Goal: Transaction & Acquisition: Download file/media

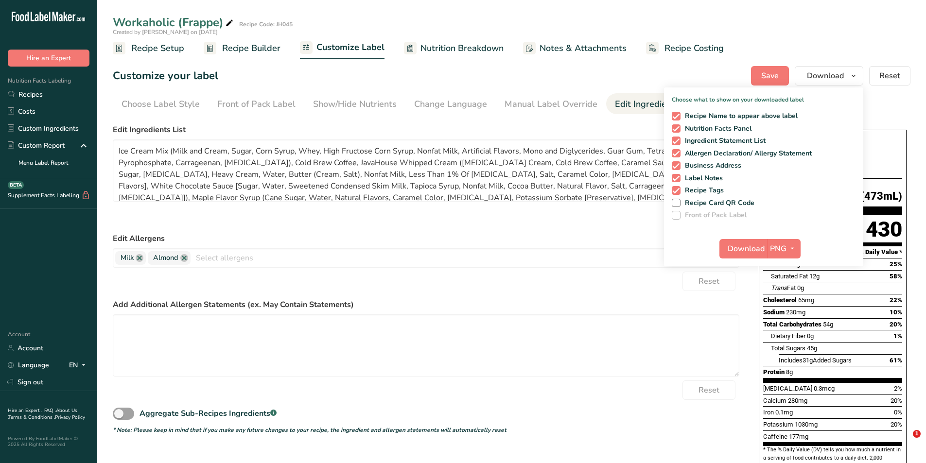
click at [471, 226] on form "Edit Ingredients List Ice Cream Mix (Milk and Cream, Sugar, Corn Syrup, Whey, H…" at bounding box center [426, 279] width 627 height 311
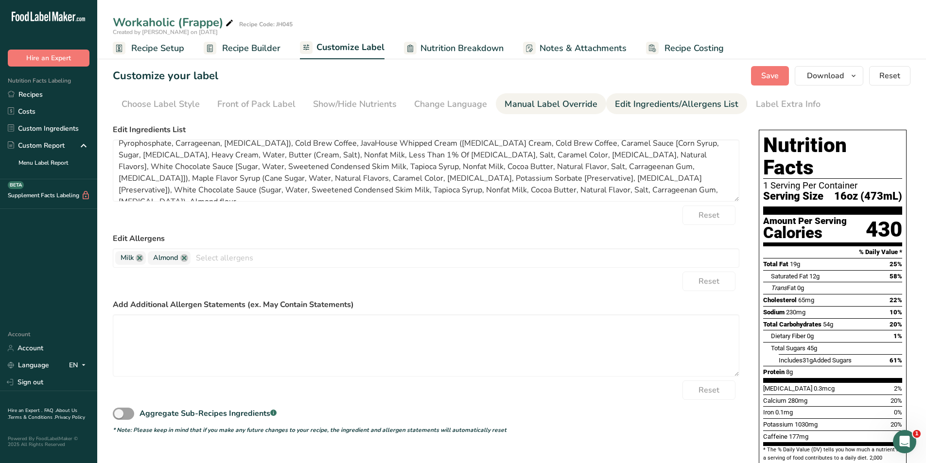
click at [556, 107] on div "Manual Label Override" at bounding box center [551, 104] width 93 height 13
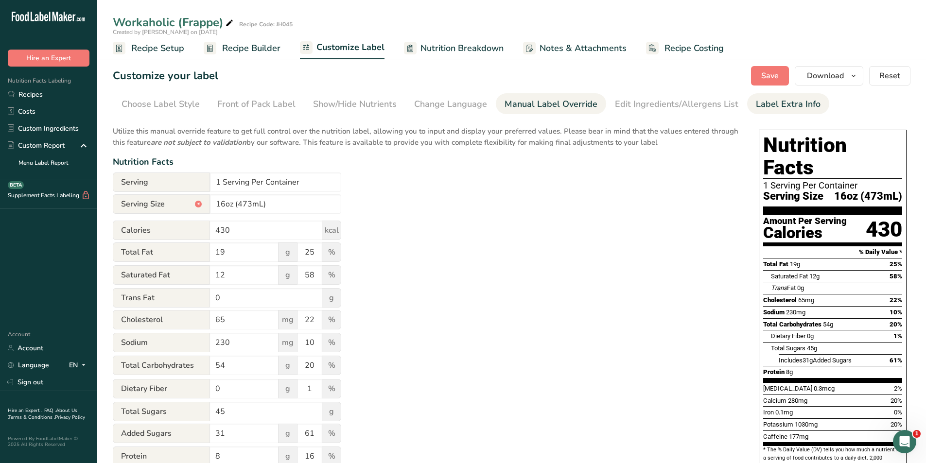
click at [756, 106] on div "Label Extra Info" at bounding box center [788, 104] width 65 height 13
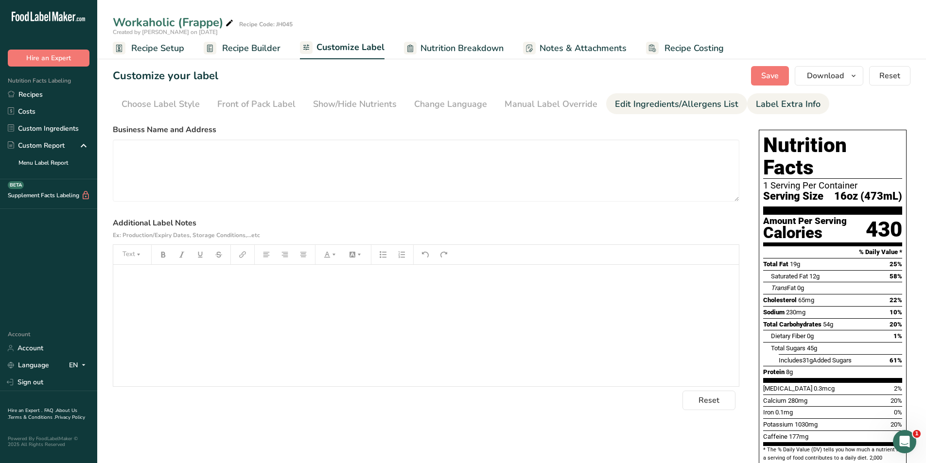
click at [667, 104] on div "Edit Ingredients/Allergens List" at bounding box center [677, 104] width 124 height 13
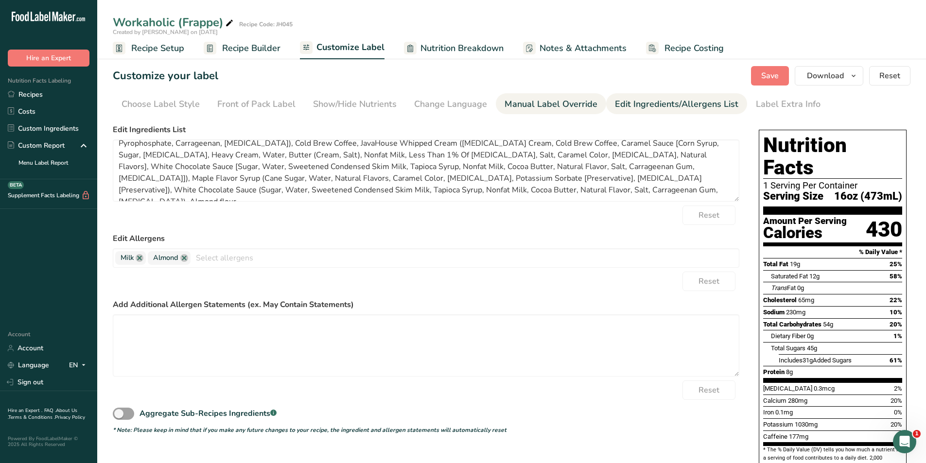
click at [528, 102] on div "Manual Label Override" at bounding box center [551, 104] width 93 height 13
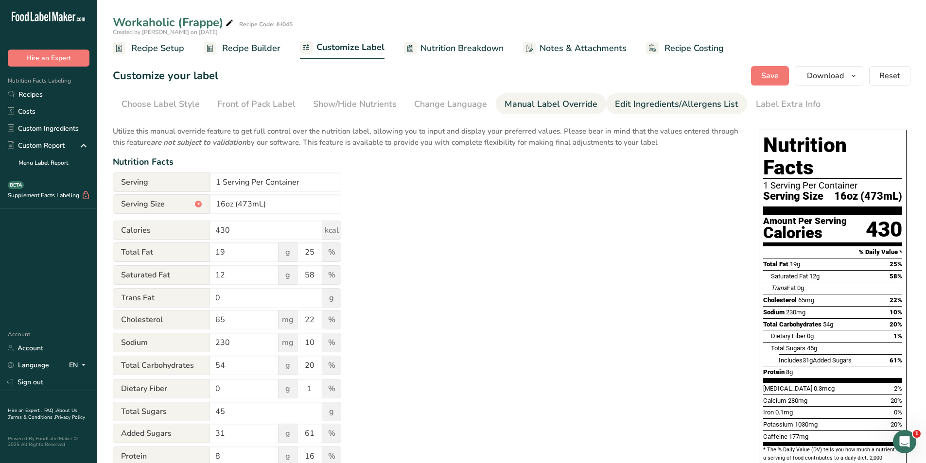
click at [631, 104] on div "Edit Ingredients/Allergens List" at bounding box center [677, 104] width 124 height 13
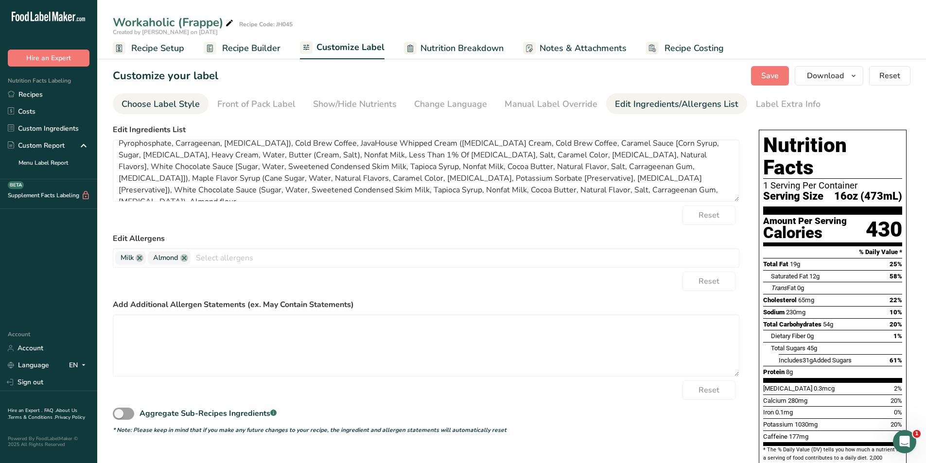
click at [177, 103] on div "Choose Label Style" at bounding box center [161, 104] width 78 height 13
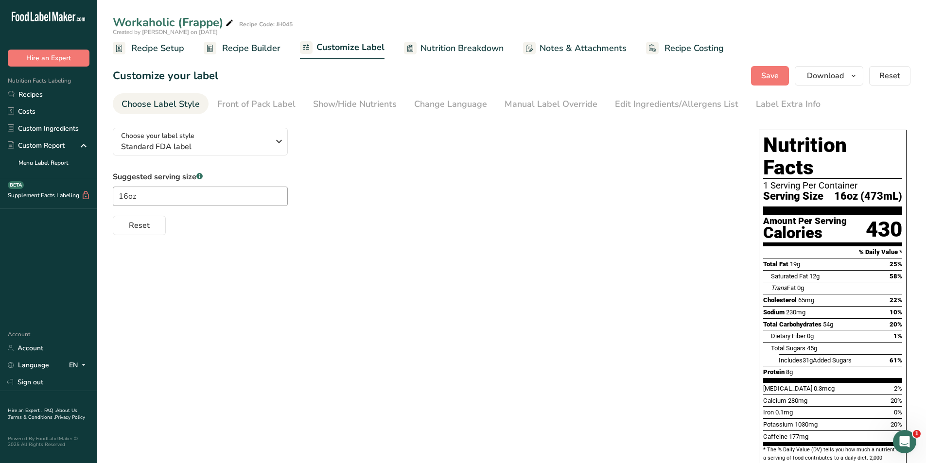
click at [582, 45] on span "Notes & Attachments" at bounding box center [583, 48] width 87 height 13
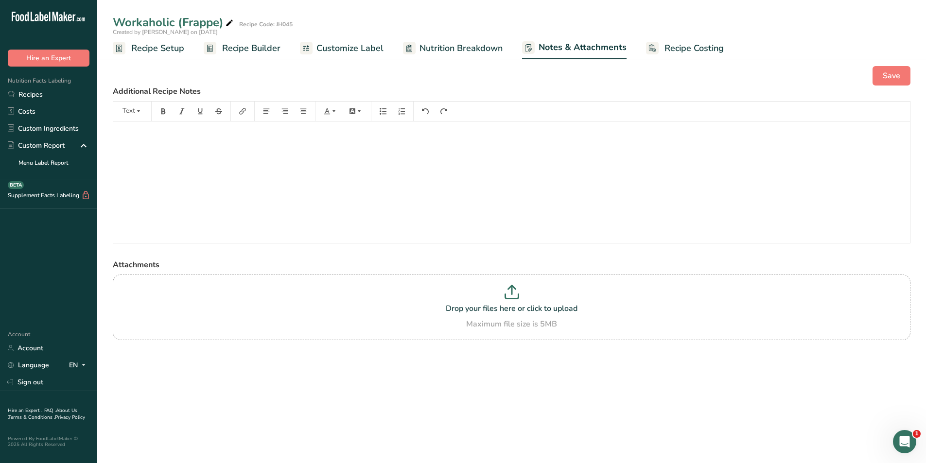
click at [686, 50] on span "Recipe Costing" at bounding box center [694, 48] width 59 height 13
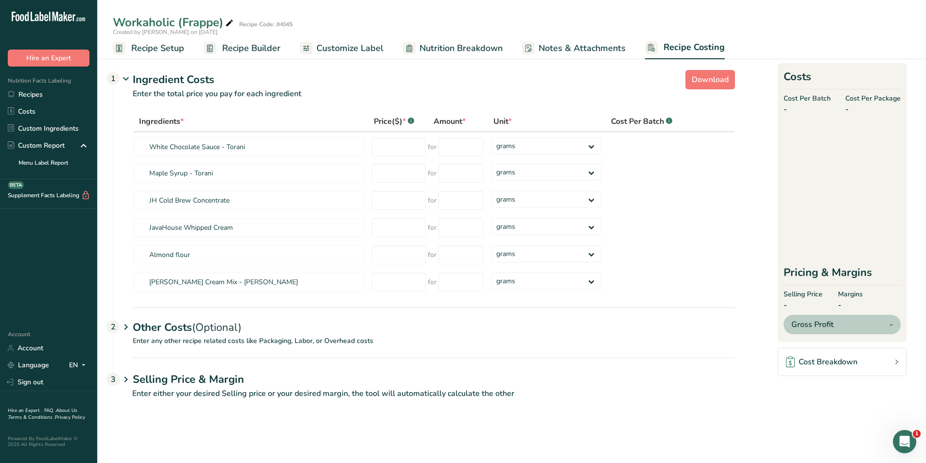
click at [577, 48] on span "Notes & Attachments" at bounding box center [582, 48] width 87 height 13
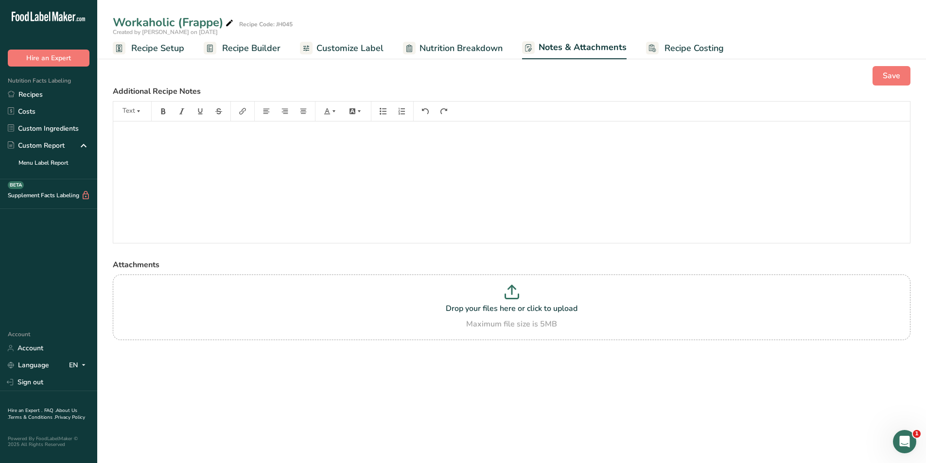
click at [464, 49] on span "Nutrition Breakdown" at bounding box center [461, 48] width 83 height 13
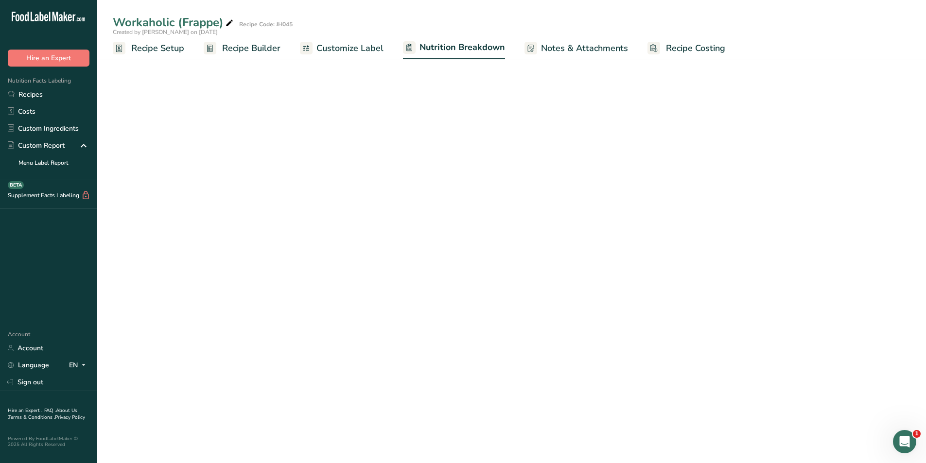
select select "Calories"
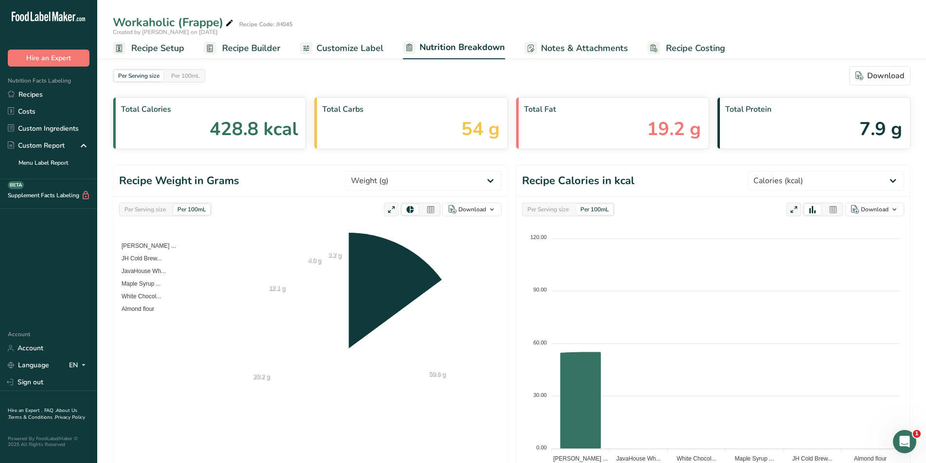
click at [338, 50] on span "Customize Label" at bounding box center [350, 48] width 67 height 13
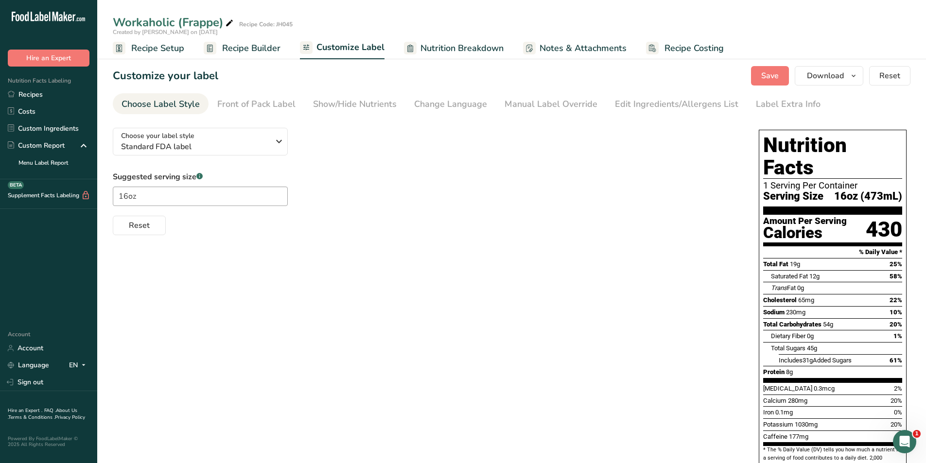
click at [257, 47] on span "Recipe Builder" at bounding box center [251, 48] width 58 height 13
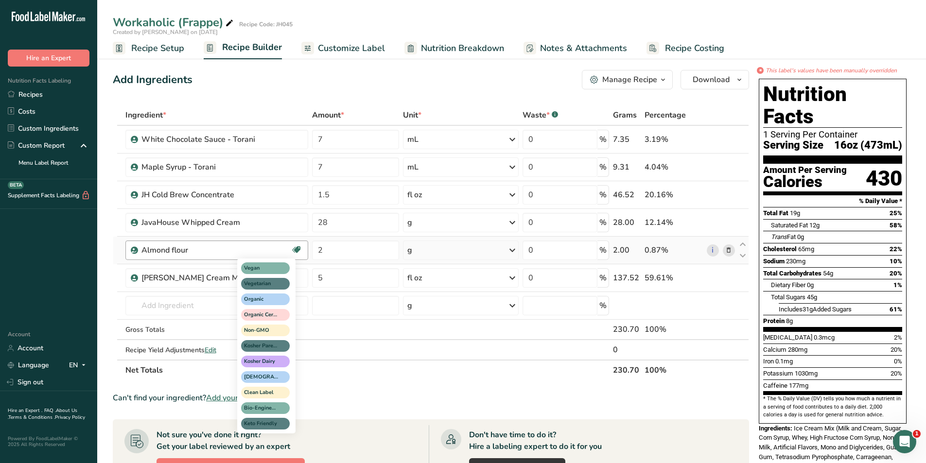
click at [297, 249] on icon at bounding box center [297, 250] width 10 height 15
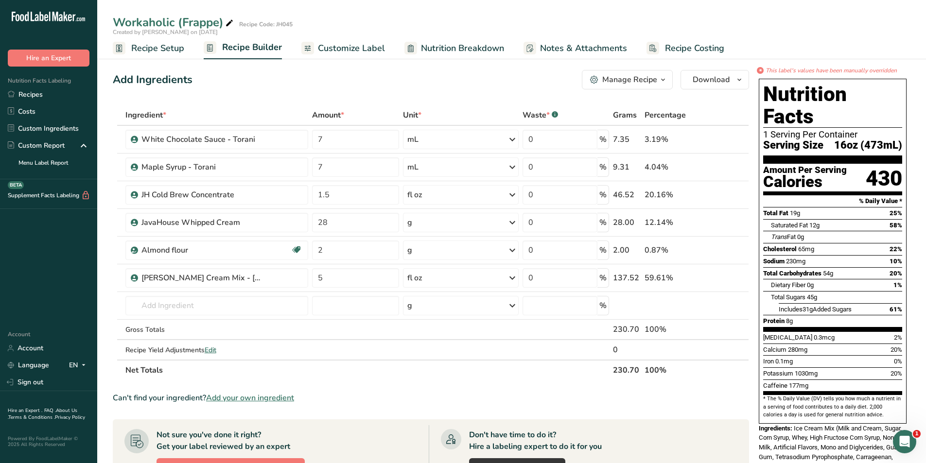
click at [342, 50] on span "Customize Label" at bounding box center [351, 48] width 67 height 13
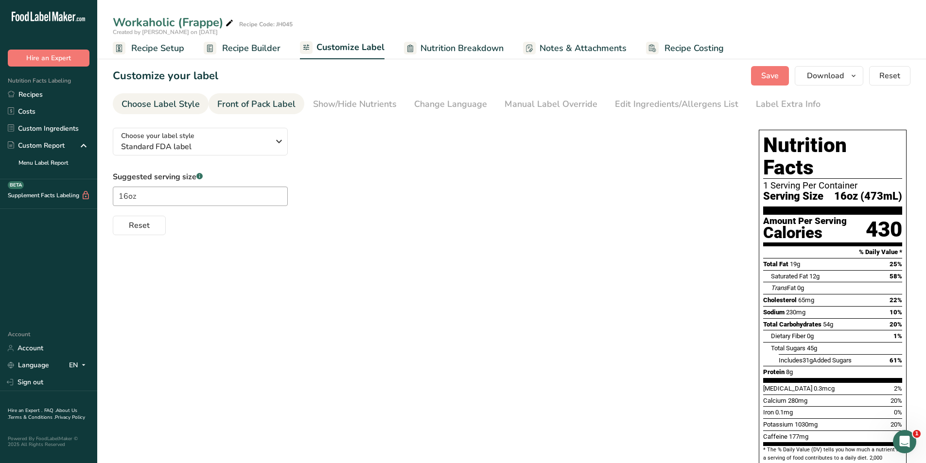
click at [236, 108] on div "Front of Pack Label" at bounding box center [256, 104] width 78 height 13
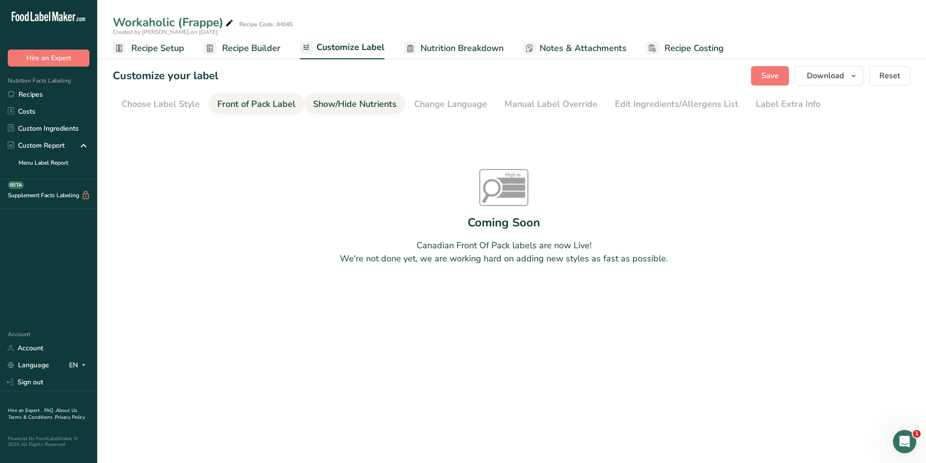
click at [356, 107] on div "Show/Hide Nutrients" at bounding box center [355, 104] width 84 height 13
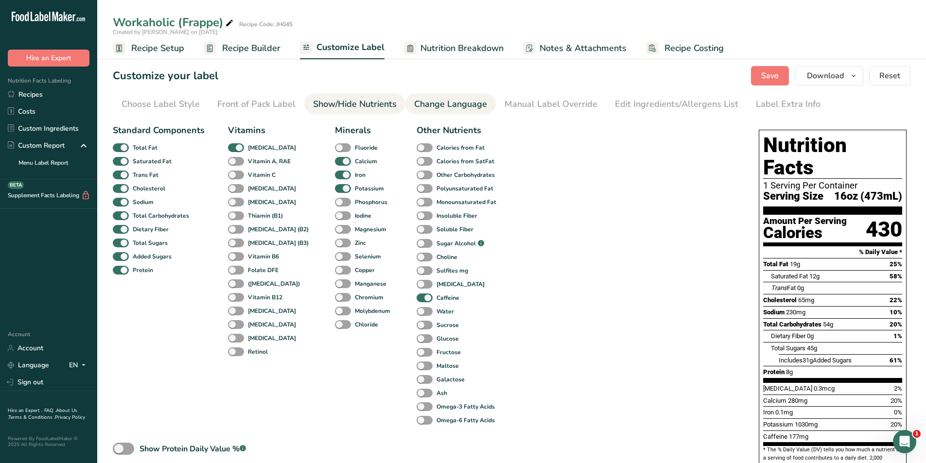
click at [424, 104] on div "Change Language" at bounding box center [450, 104] width 73 height 13
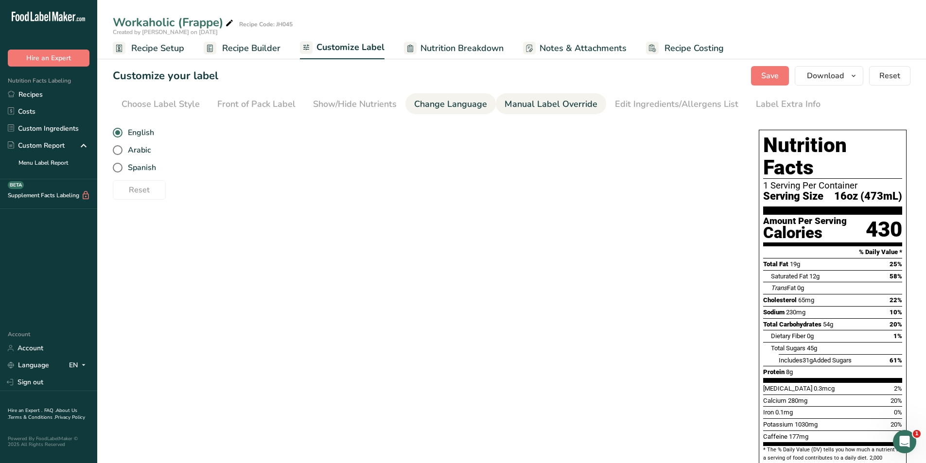
click at [532, 99] on div "Manual Label Override" at bounding box center [551, 104] width 93 height 13
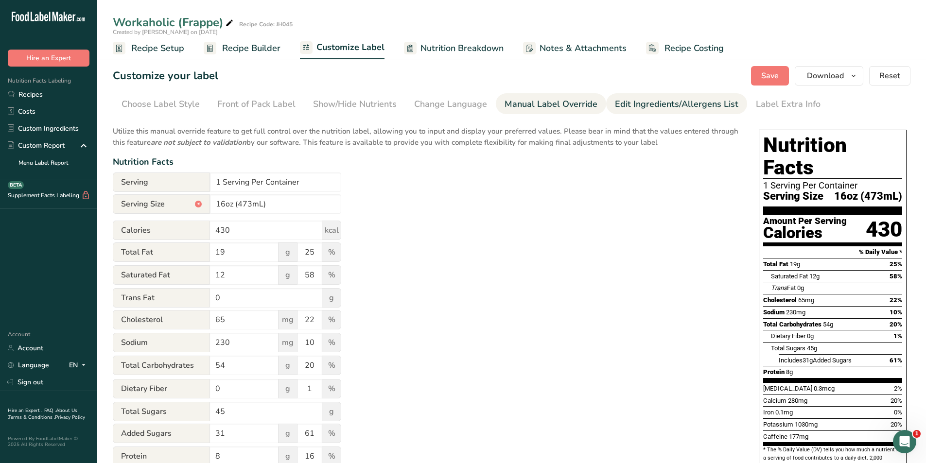
click at [673, 99] on div "Edit Ingredients/Allergens List" at bounding box center [677, 104] width 124 height 13
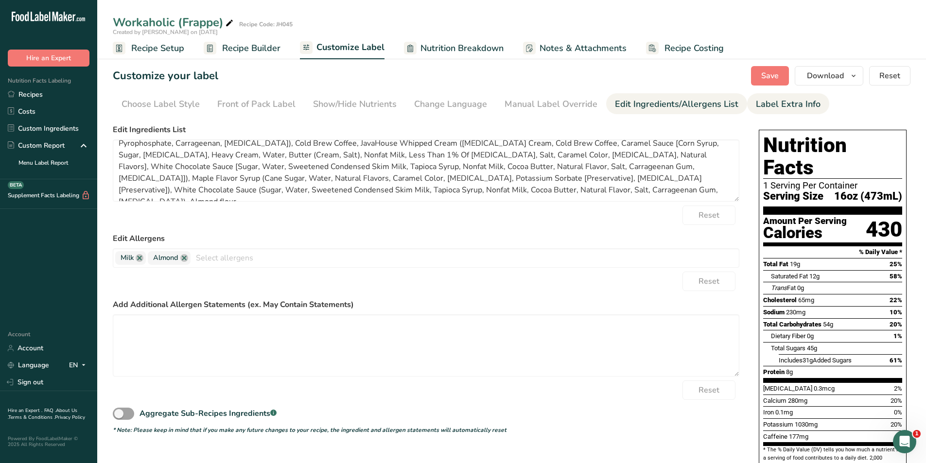
click at [756, 101] on div "Label Extra Info" at bounding box center [788, 104] width 65 height 13
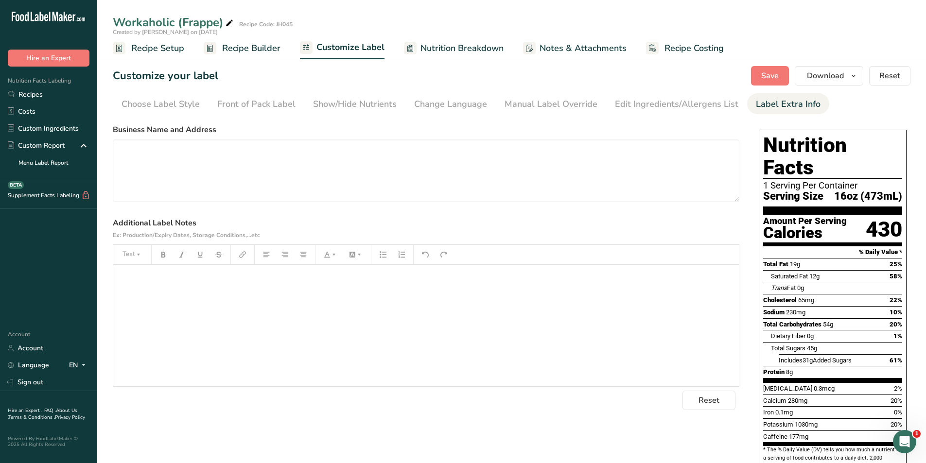
click at [243, 47] on span "Recipe Builder" at bounding box center [251, 48] width 58 height 13
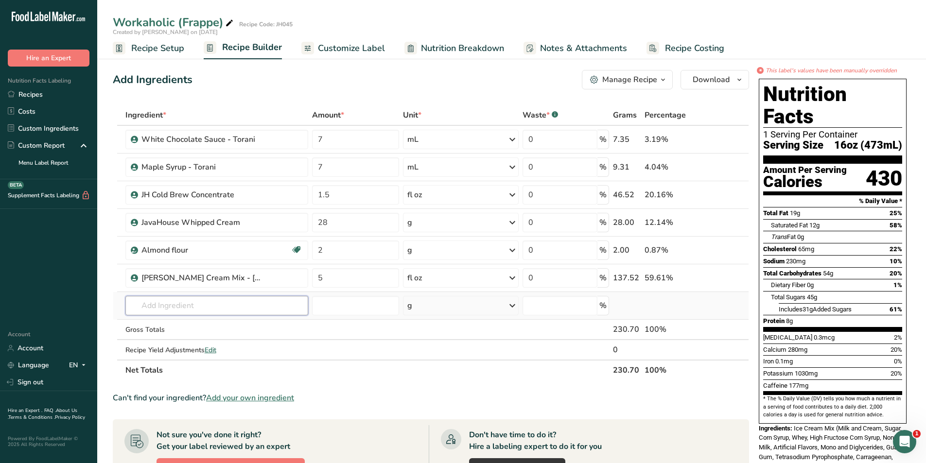
click at [232, 308] on input "text" at bounding box center [216, 305] width 183 height 19
type input "Almond Flour"
click at [102, 273] on section "Add Ingredients Manage Recipe Delete Recipe Duplicate Recipe Scale Recipe Save …" at bounding box center [511, 392] width 829 height 682
click at [359, 46] on span "Customize Label" at bounding box center [351, 48] width 67 height 13
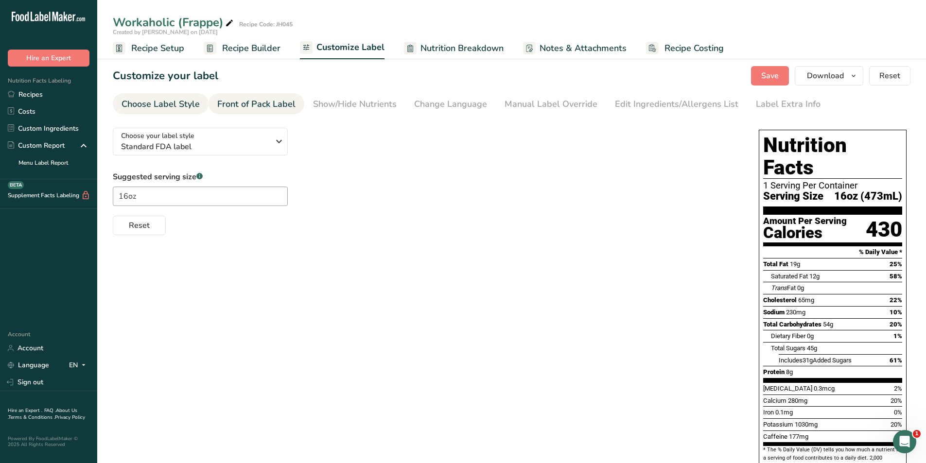
click at [233, 112] on link "Front of Pack Label" at bounding box center [256, 104] width 78 height 22
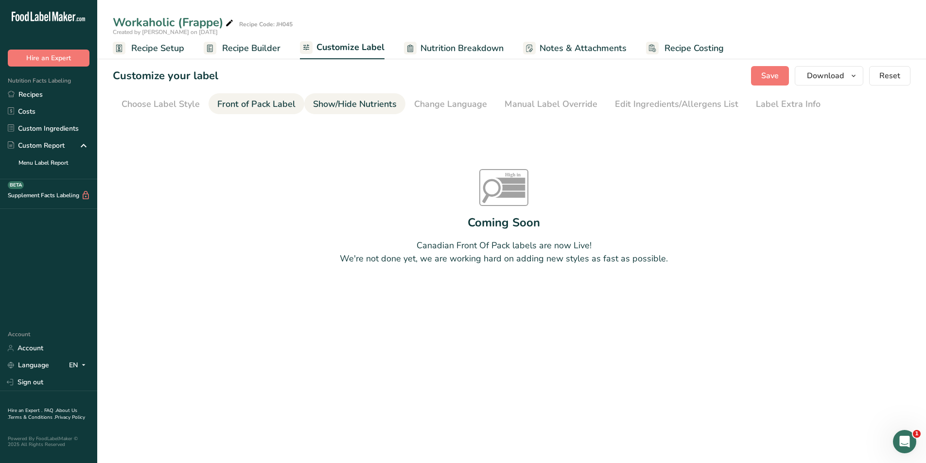
click at [364, 101] on div "Show/Hide Nutrients" at bounding box center [355, 104] width 84 height 13
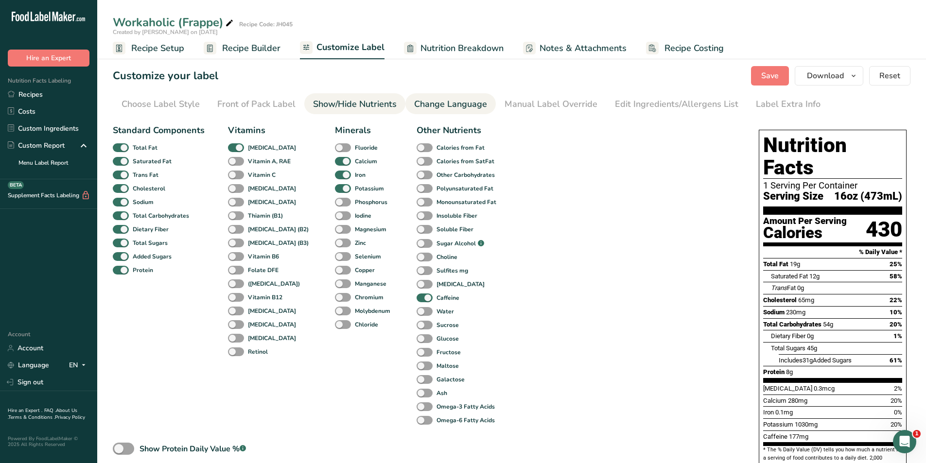
click at [454, 100] on div "Change Language" at bounding box center [450, 104] width 73 height 13
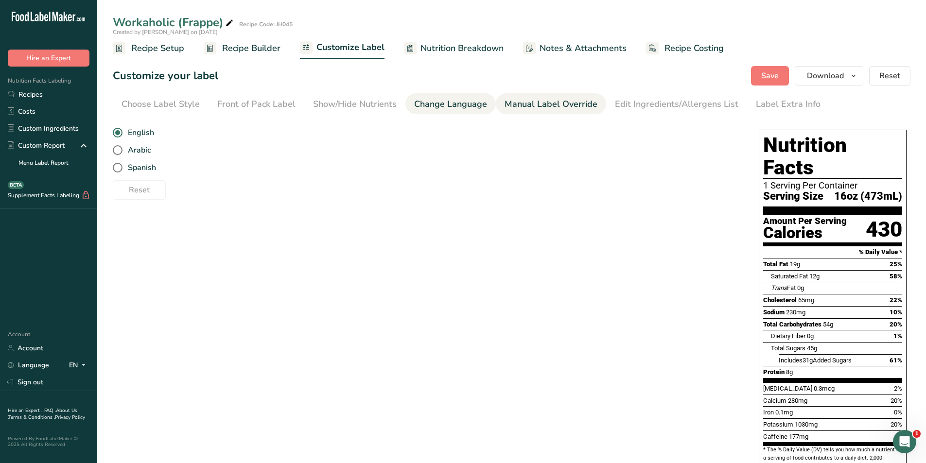
click at [535, 102] on div "Manual Label Override" at bounding box center [551, 104] width 93 height 13
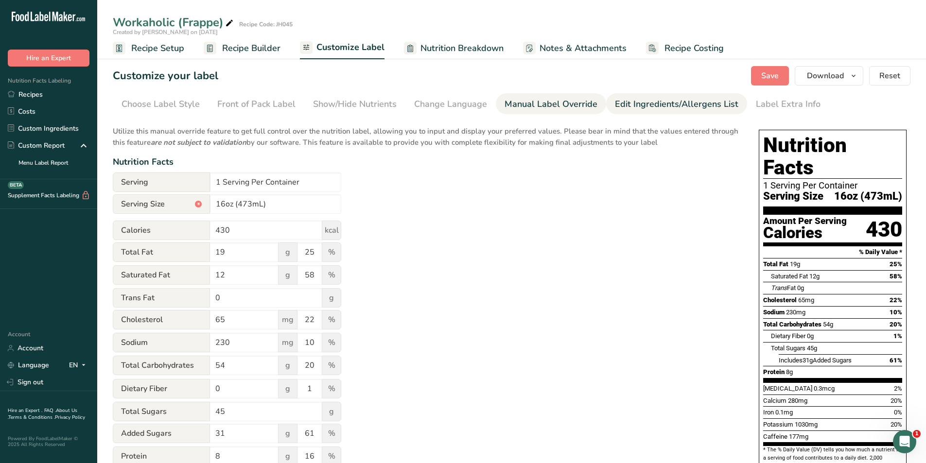
click at [653, 102] on div "Edit Ingredients/Allergens List" at bounding box center [677, 104] width 124 height 13
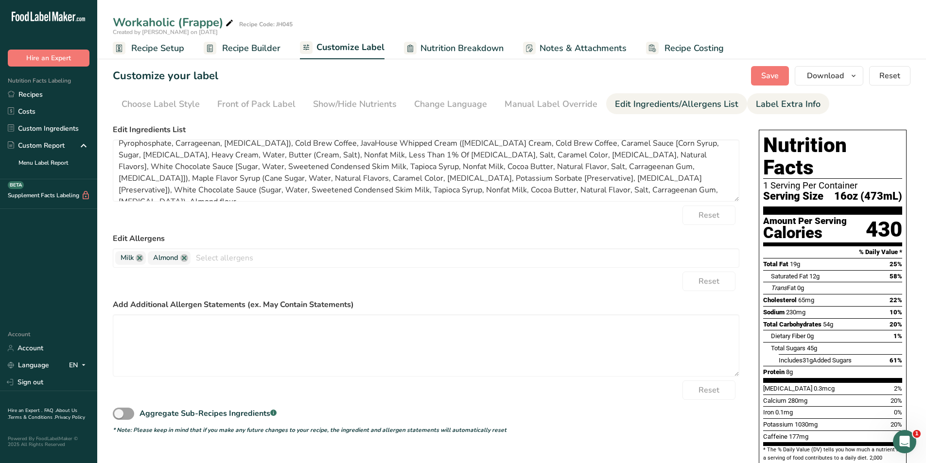
click at [765, 99] on div "Label Extra Info" at bounding box center [788, 104] width 65 height 13
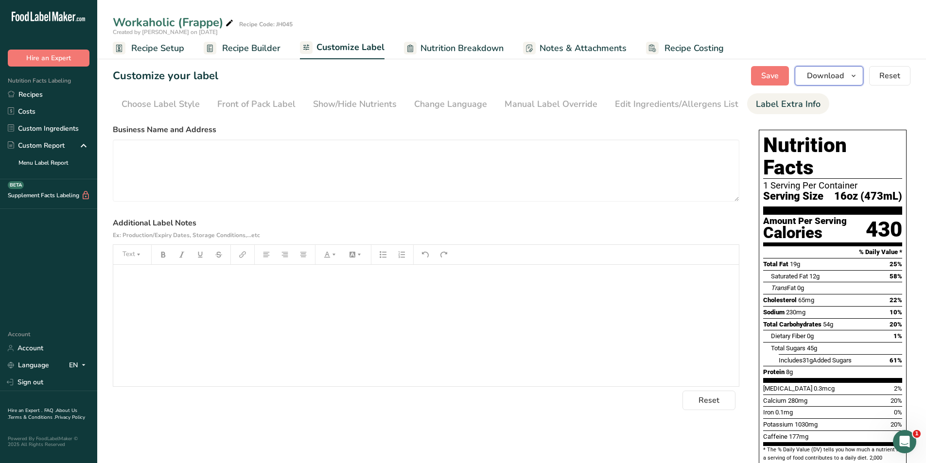
click at [860, 72] on span "button" at bounding box center [854, 76] width 12 height 12
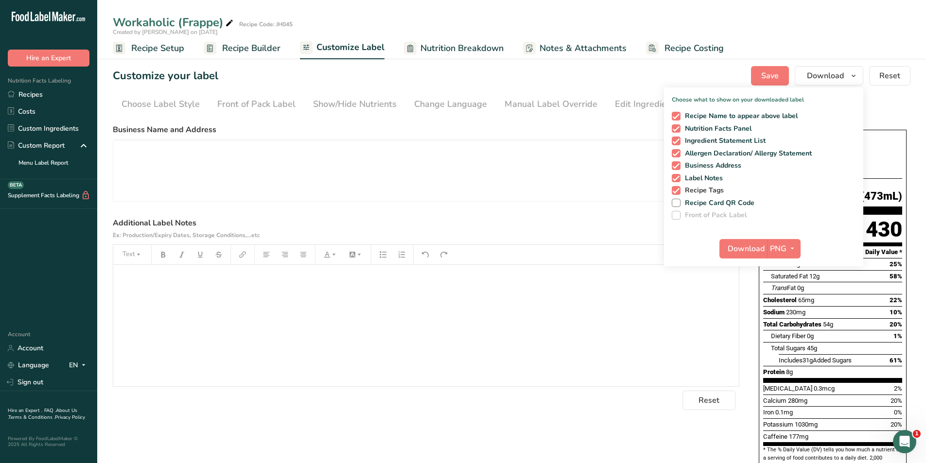
click at [698, 191] on span "Recipe Tags" at bounding box center [703, 190] width 44 height 9
click at [678, 191] on input "Recipe Tags" at bounding box center [675, 190] width 6 height 6
checkbox input "false"
click at [733, 246] on span "Download" at bounding box center [746, 249] width 37 height 12
drag, startPoint x: 247, startPoint y: 46, endPoint x: 242, endPoint y: 48, distance: 5.7
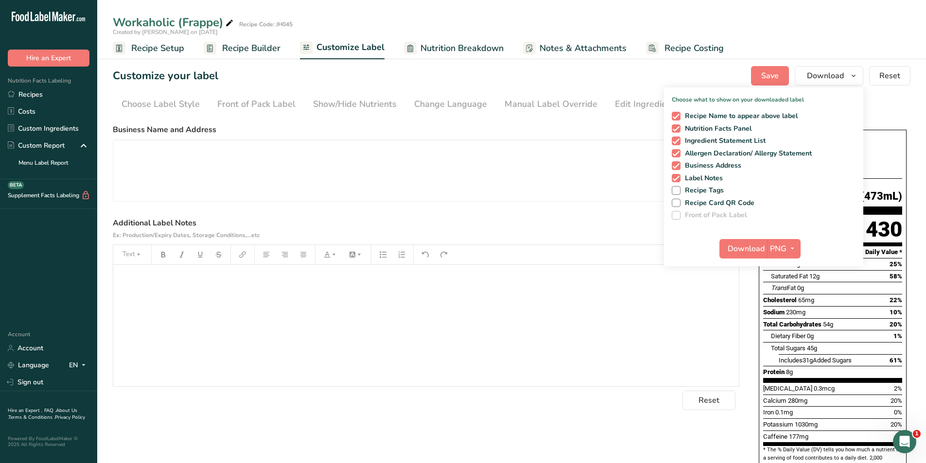
click at [247, 46] on span "Recipe Builder" at bounding box center [251, 48] width 58 height 13
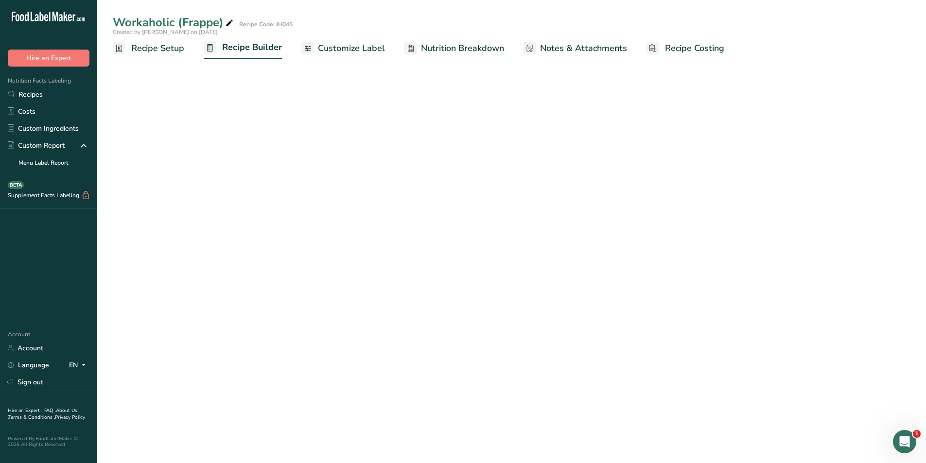
click at [149, 46] on span "Recipe Setup" at bounding box center [157, 48] width 53 height 13
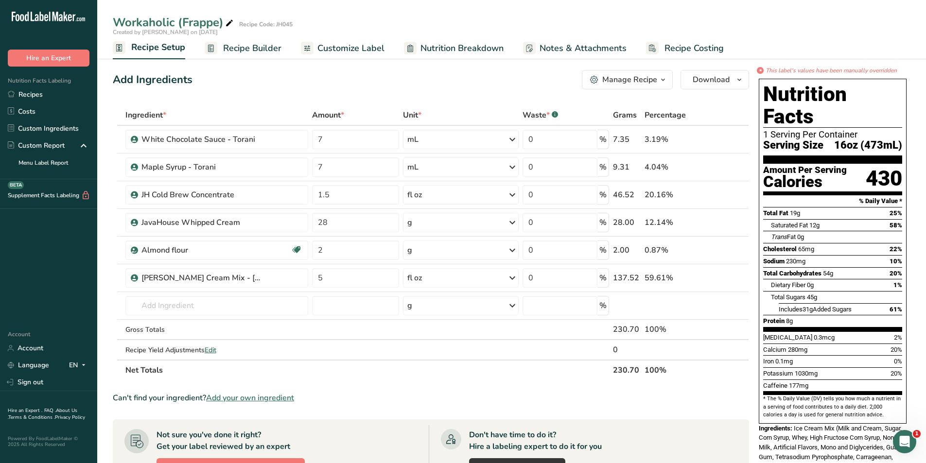
select select "22"
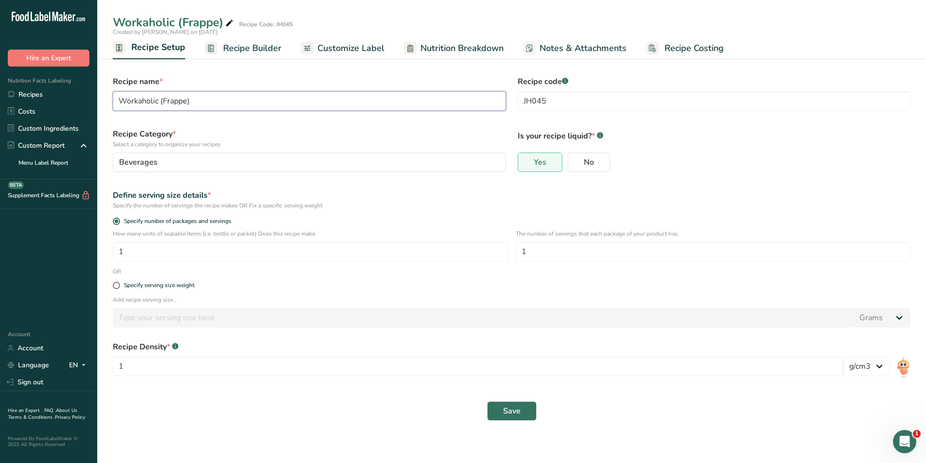
click at [164, 102] on input "Workaholic (Frappe)" at bounding box center [309, 100] width 393 height 19
type input "Workaholic (Hot)"
click at [499, 410] on button "Save" at bounding box center [512, 411] width 50 height 19
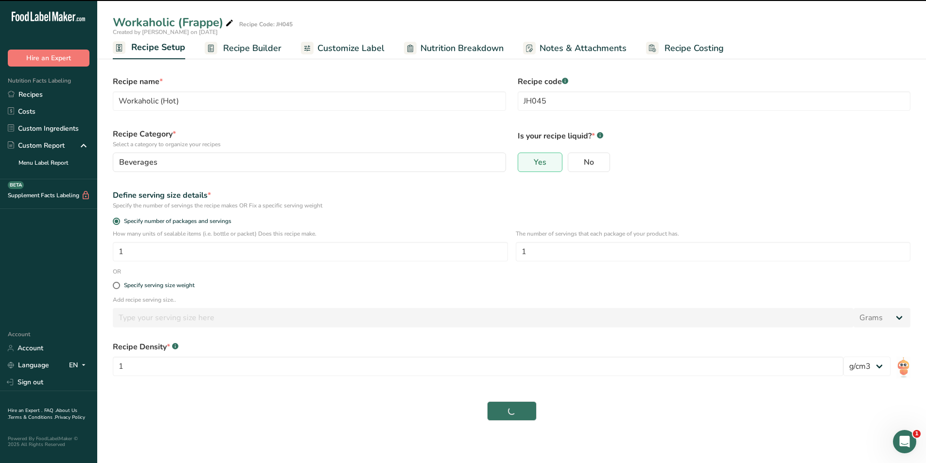
click at [254, 51] on span "Recipe Builder" at bounding box center [252, 48] width 58 height 13
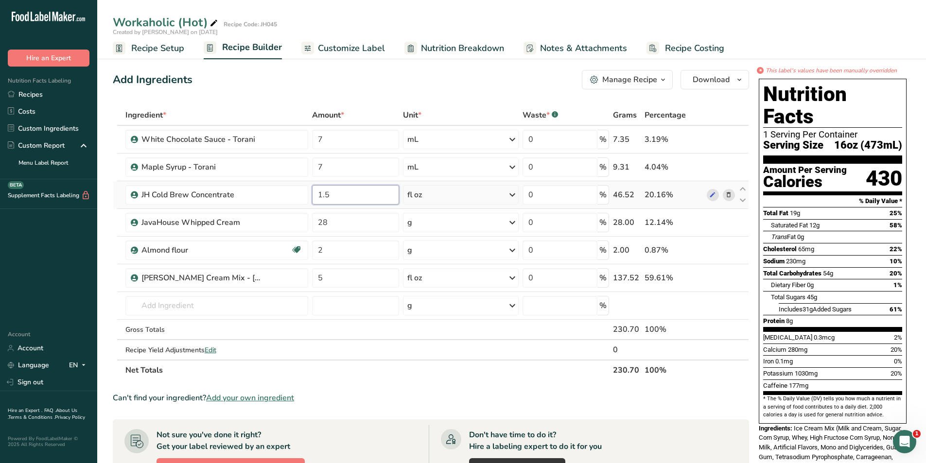
drag, startPoint x: 347, startPoint y: 196, endPoint x: 318, endPoint y: 196, distance: 28.7
click at [318, 196] on input "1.5" at bounding box center [355, 194] width 87 height 19
type input "2"
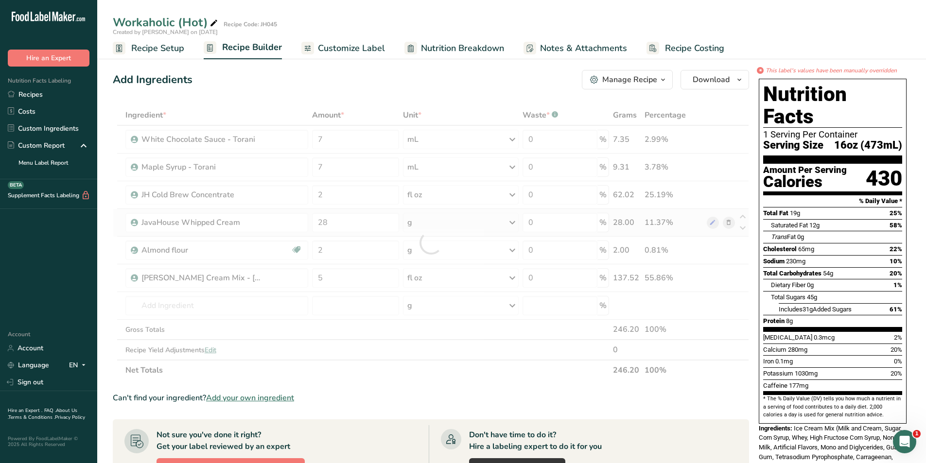
click at [732, 224] on div "Ingredient * Amount * Unit * Waste * .a-a{fill:#347362;}.b-a{fill:#fff;} Grams …" at bounding box center [431, 243] width 637 height 276
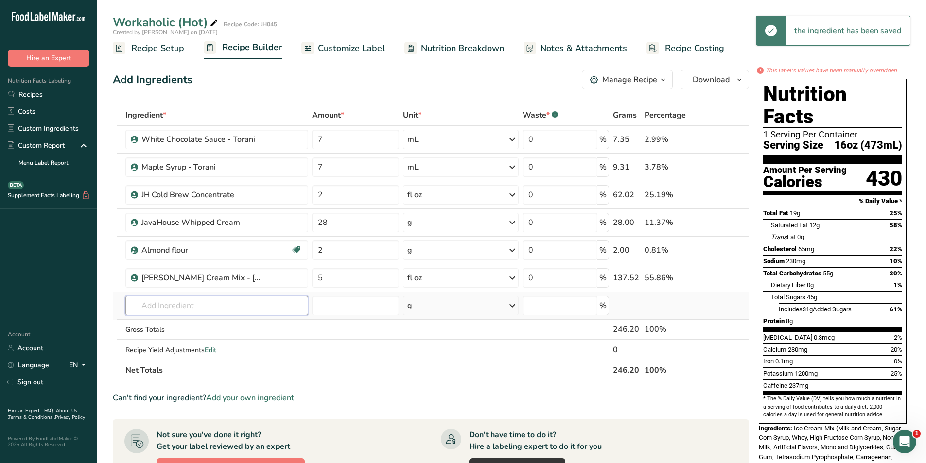
click at [201, 302] on input "text" at bounding box center [216, 305] width 183 height 19
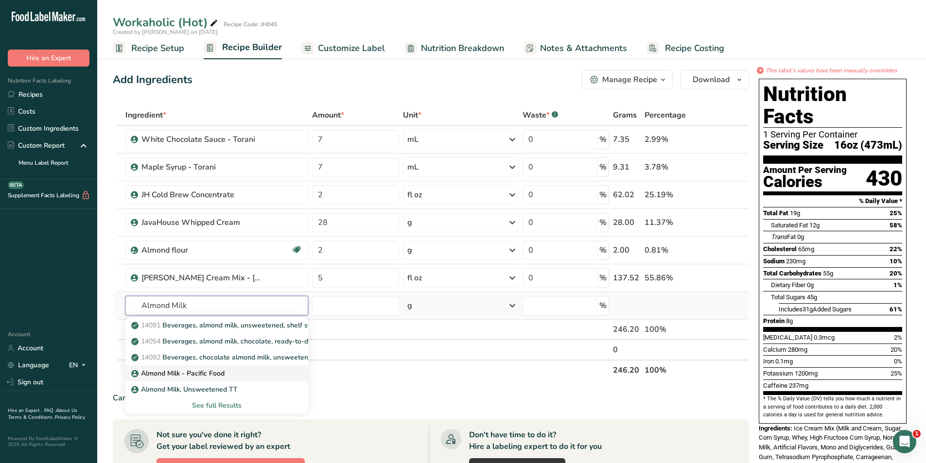
type input "Almond Milk"
click at [205, 376] on p "Almond Milk - Pacific Food" at bounding box center [178, 374] width 91 height 10
type input "Almond Milk - Pacific Food"
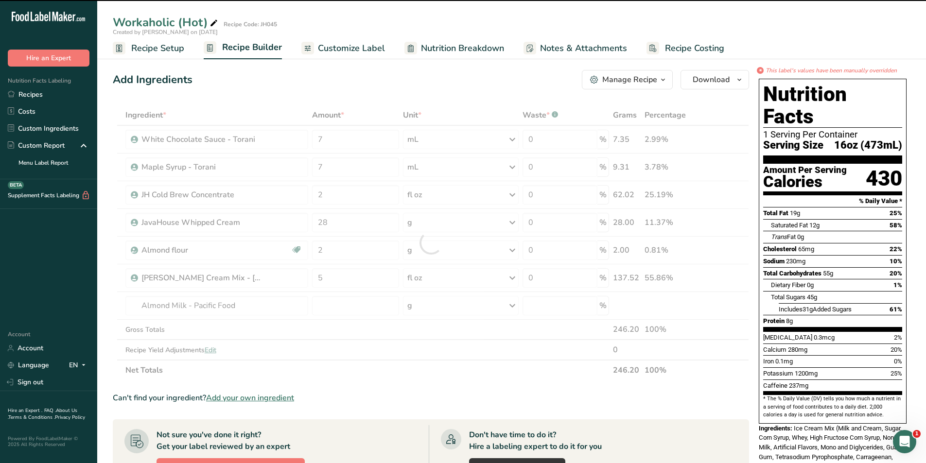
type input "0"
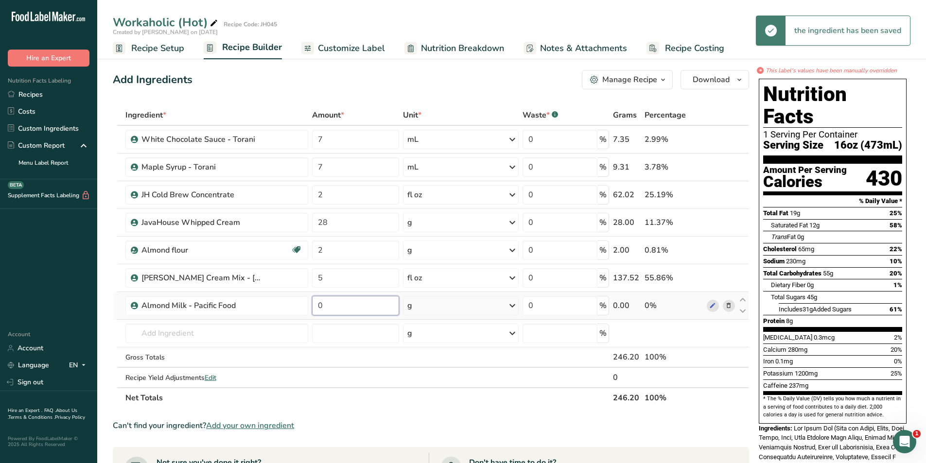
drag, startPoint x: 338, startPoint y: 306, endPoint x: 319, endPoint y: 308, distance: 19.1
click at [319, 308] on input "0" at bounding box center [355, 305] width 87 height 19
type input "10"
click at [494, 308] on div "Ingredient * Amount * Unit * Waste * .a-a{fill:#347362;}.b-a{fill:#fff;} Grams …" at bounding box center [431, 256] width 637 height 303
click at [509, 305] on icon at bounding box center [513, 306] width 12 height 18
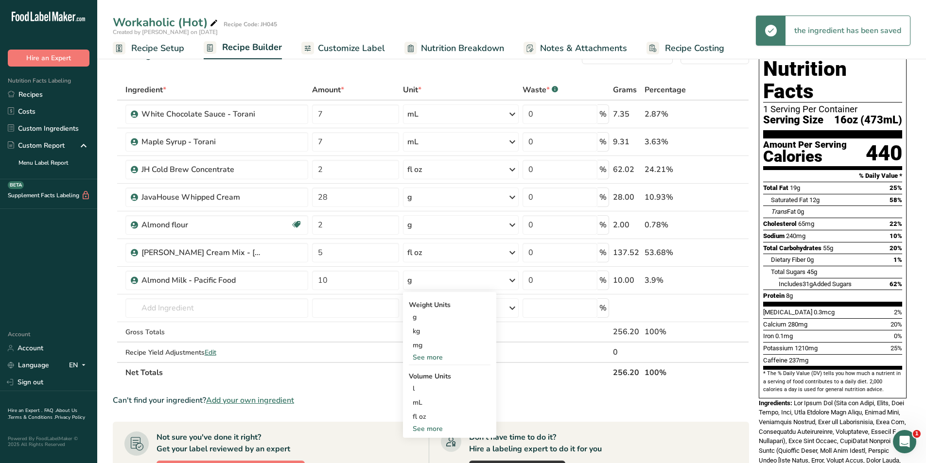
scroll to position [49, 0]
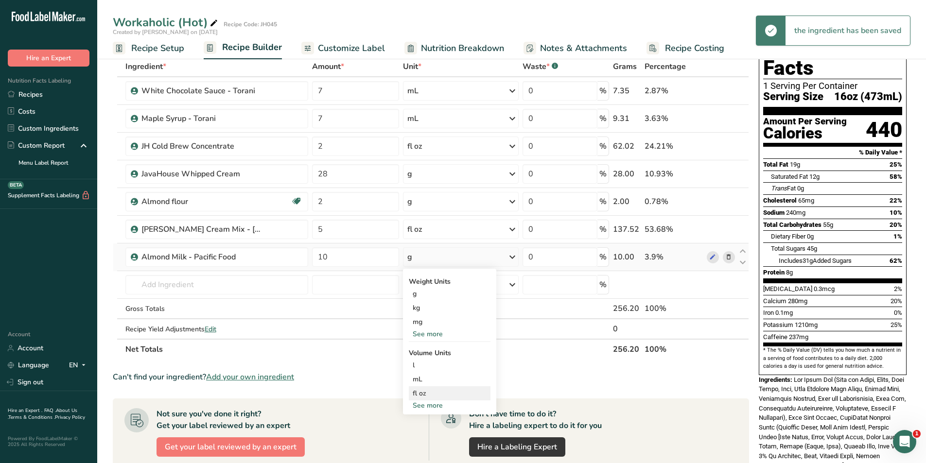
click at [426, 395] on div "fl oz" at bounding box center [450, 394] width 74 height 10
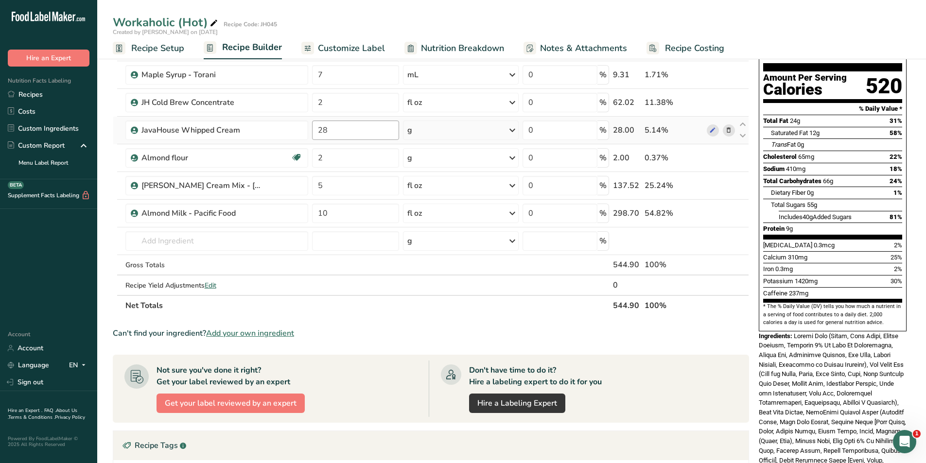
scroll to position [0, 0]
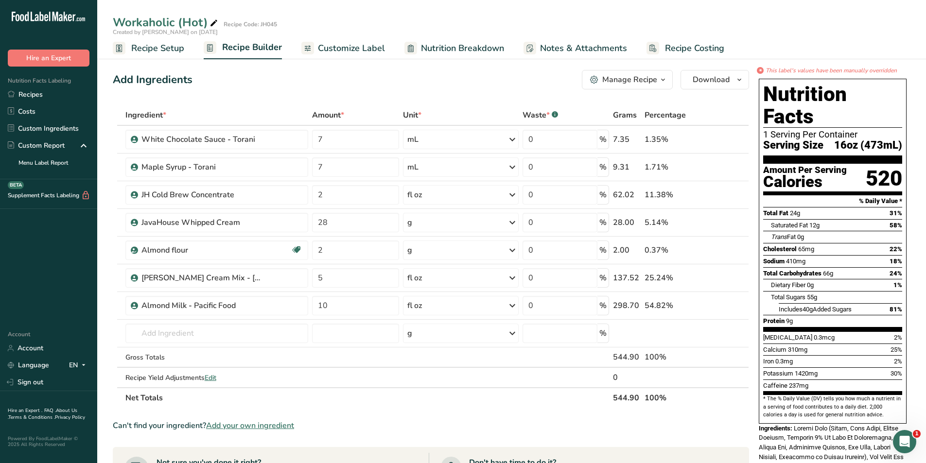
click at [340, 47] on span "Customize Label" at bounding box center [351, 48] width 67 height 13
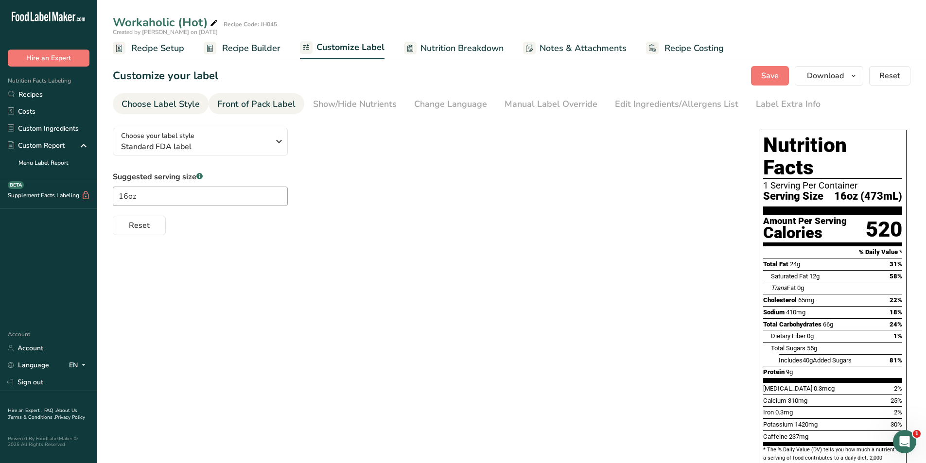
click at [279, 104] on div "Front of Pack Label" at bounding box center [256, 104] width 78 height 13
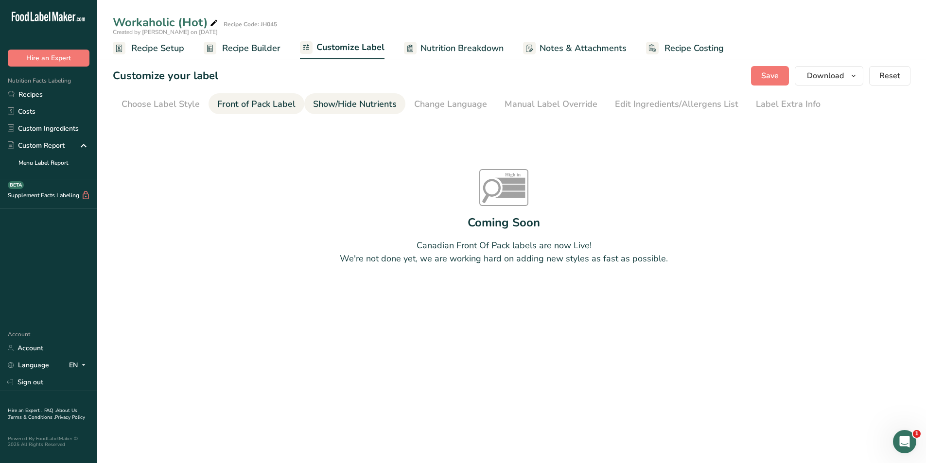
click at [354, 102] on div "Show/Hide Nutrients" at bounding box center [355, 104] width 84 height 13
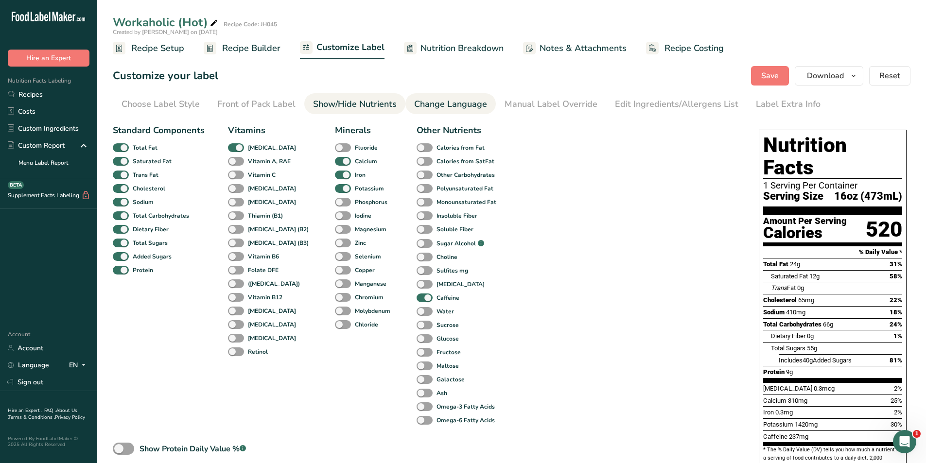
click at [456, 98] on div "Change Language" at bounding box center [450, 104] width 73 height 13
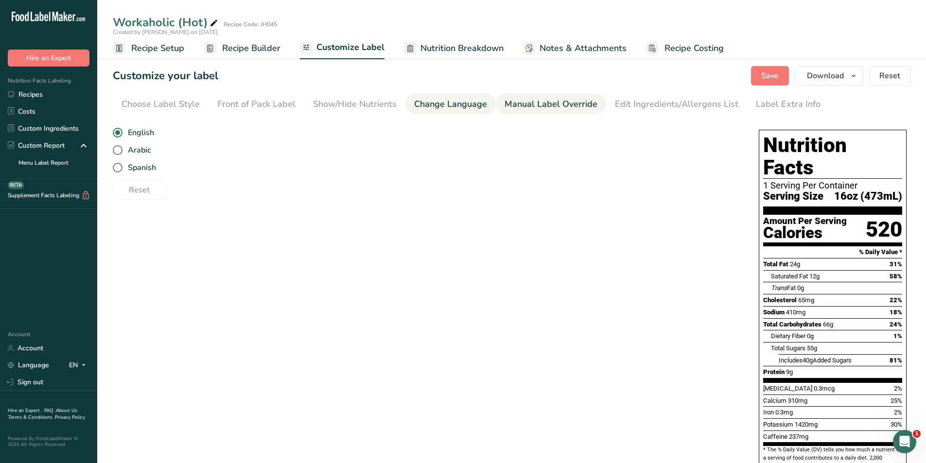
click at [552, 102] on div "Manual Label Override" at bounding box center [551, 104] width 93 height 13
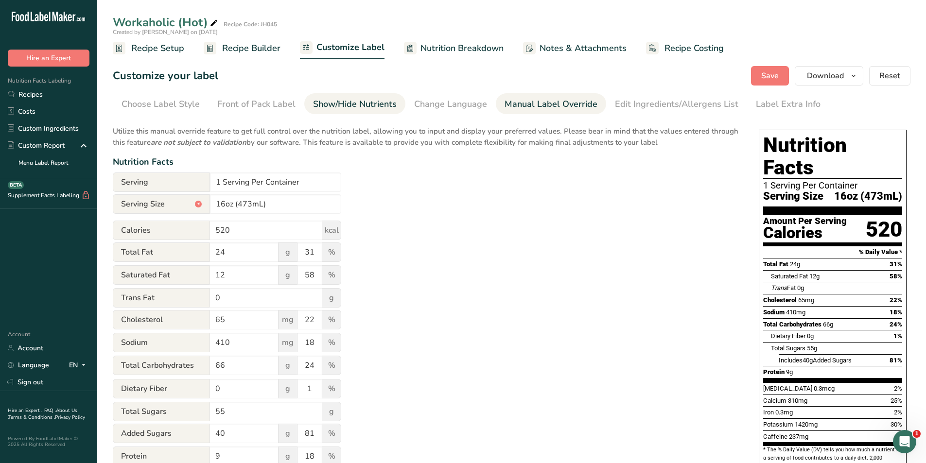
click at [330, 112] on link "Show/Hide Nutrients" at bounding box center [355, 104] width 84 height 22
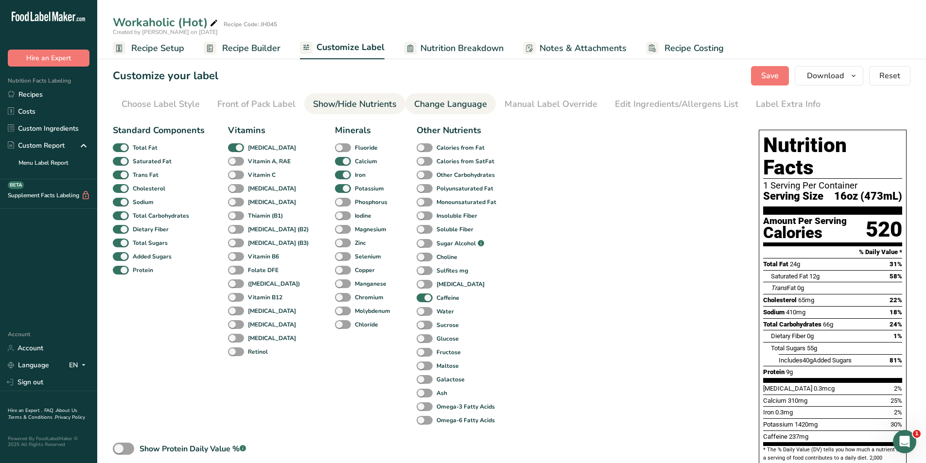
click at [461, 104] on div "Change Language" at bounding box center [450, 104] width 73 height 13
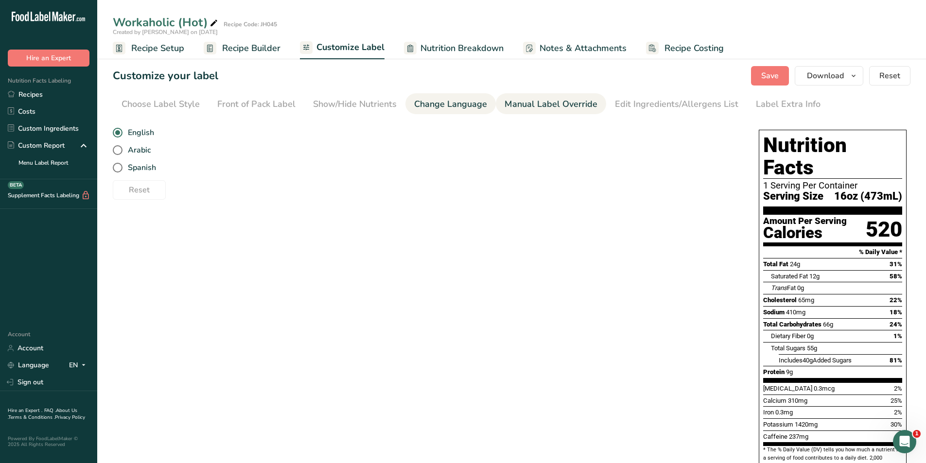
click at [532, 105] on div "Manual Label Override" at bounding box center [551, 104] width 93 height 13
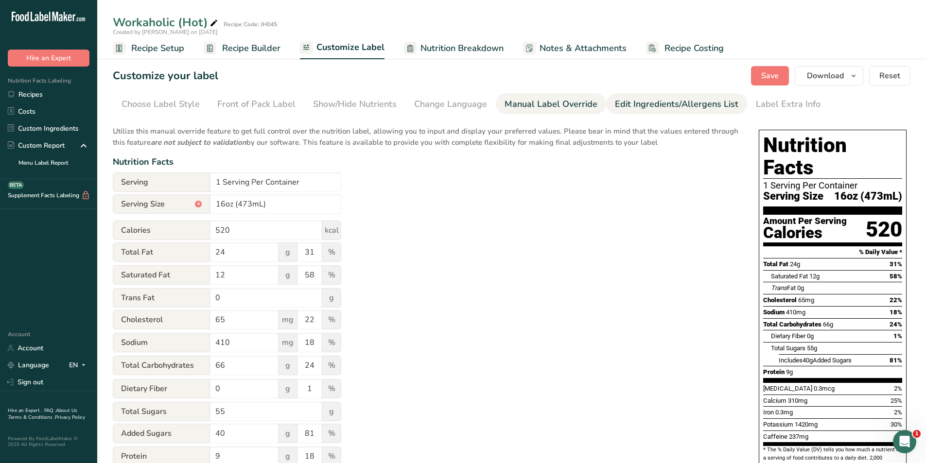
click at [621, 103] on div "Edit Ingredients/Allergens List" at bounding box center [677, 104] width 124 height 13
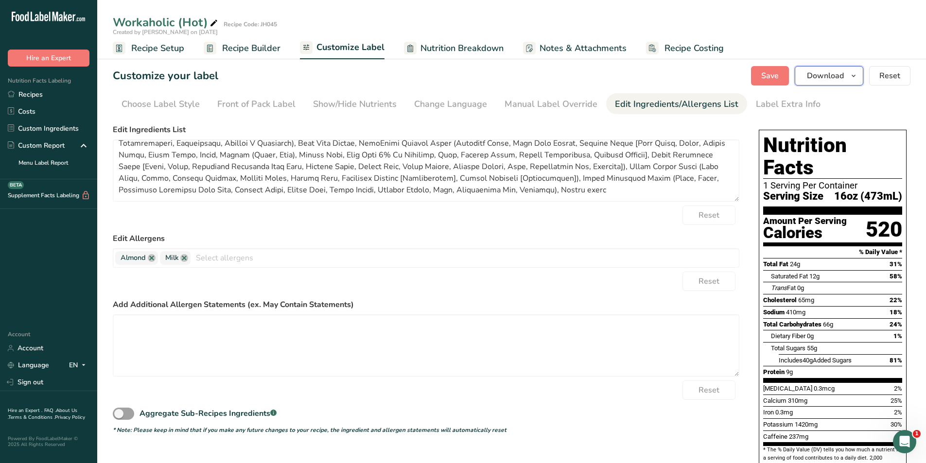
click at [813, 74] on span "Download" at bounding box center [825, 76] width 37 height 12
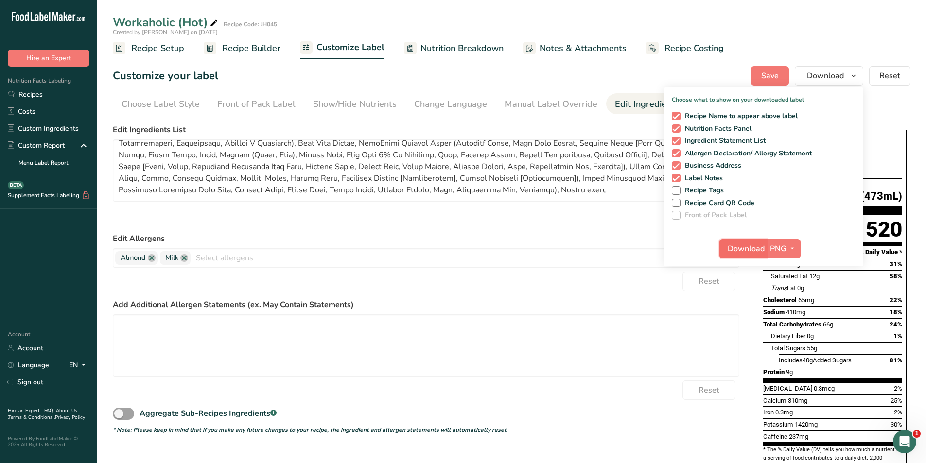
click at [749, 249] on span "Download" at bounding box center [746, 249] width 37 height 12
click at [583, 237] on label "Edit Allergens" at bounding box center [426, 239] width 627 height 12
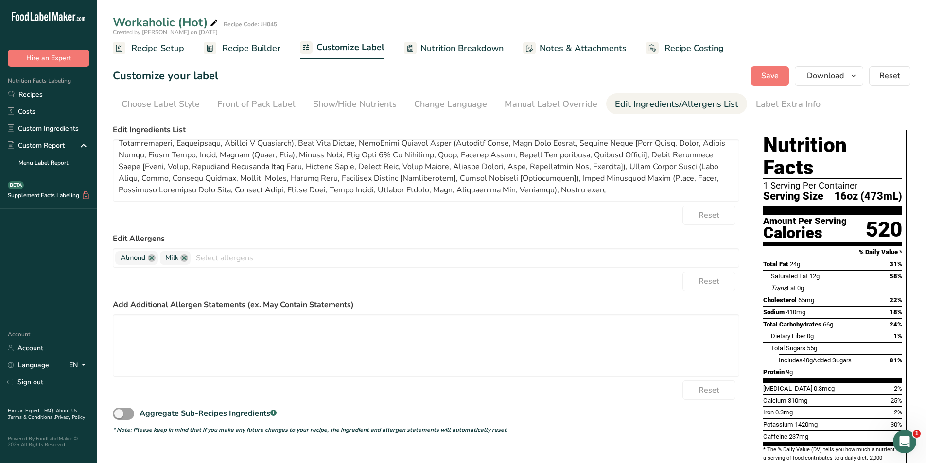
click at [169, 51] on span "Recipe Setup" at bounding box center [157, 48] width 53 height 13
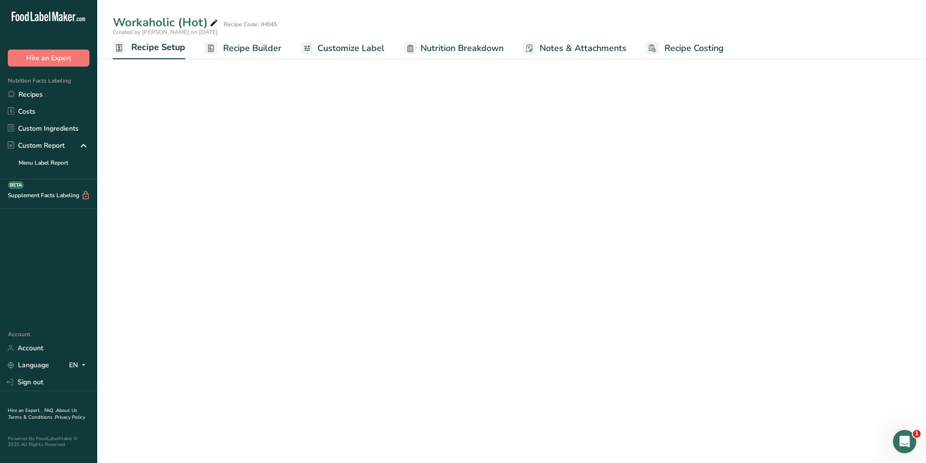
select select "22"
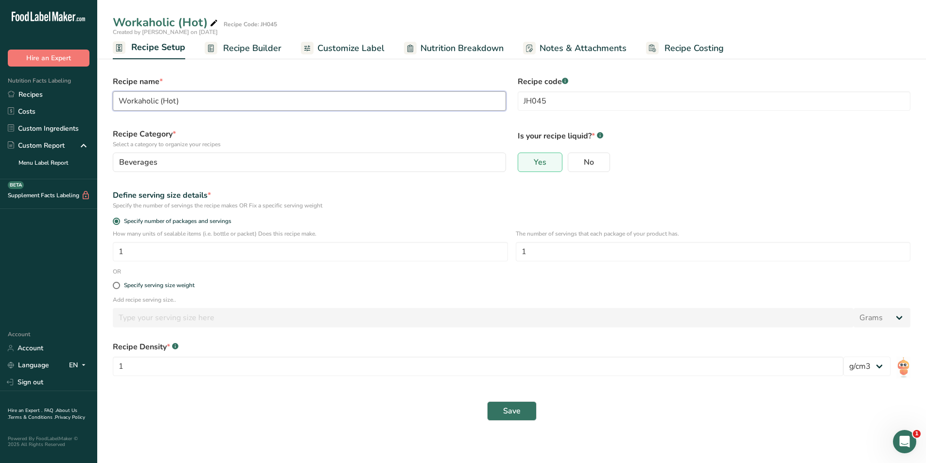
click at [175, 102] on input "Workaholic (Hot)" at bounding box center [309, 100] width 393 height 19
type input "Workaholic (Iced)"
click at [217, 125] on div "Recipe Category * Select a category to organize your recipes [GEOGRAPHIC_DATA] …" at bounding box center [309, 150] width 405 height 55
click at [285, 130] on label "Recipe Category * Select a category to organize your recipes" at bounding box center [309, 138] width 393 height 20
click at [244, 48] on span "Recipe Builder" at bounding box center [252, 48] width 58 height 13
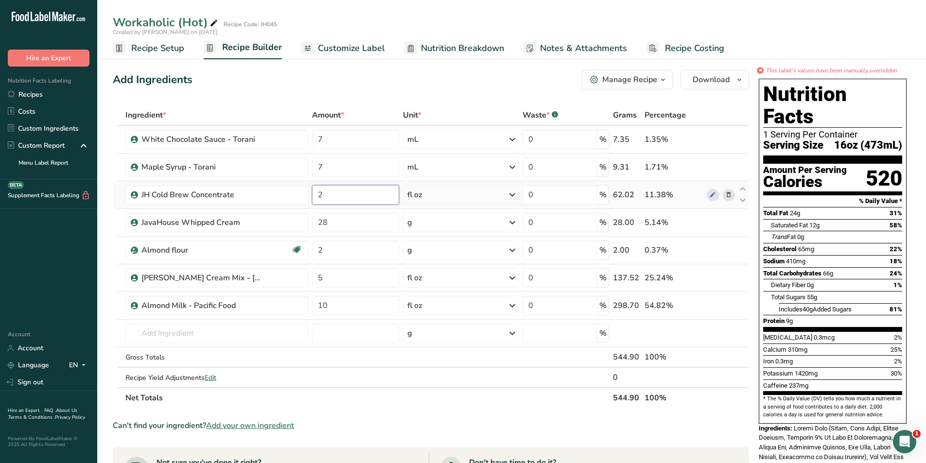
drag, startPoint x: 337, startPoint y: 193, endPoint x: 317, endPoint y: 198, distance: 21.0
click at [317, 198] on input "2" at bounding box center [355, 194] width 87 height 19
type input "1.5"
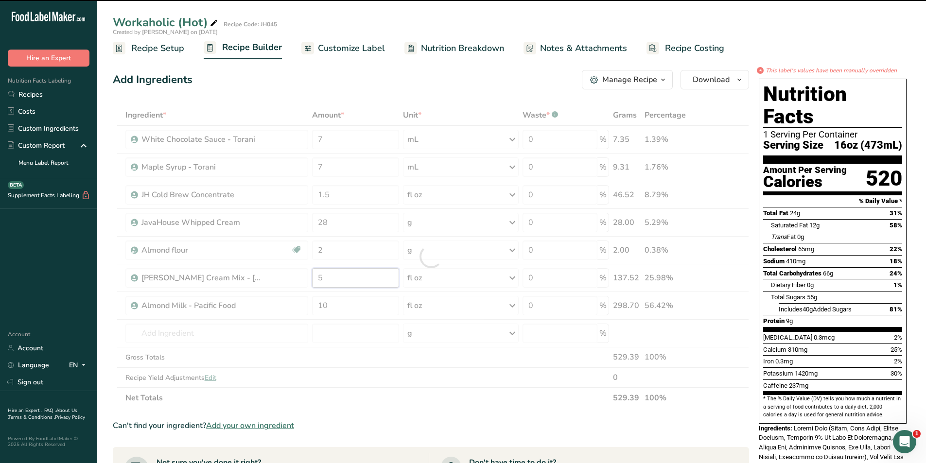
drag, startPoint x: 355, startPoint y: 277, endPoint x: 310, endPoint y: 277, distance: 44.3
click at [310, 277] on div "Ingredient * Amount * Unit * Waste * .a-a{fill:#347362;}.b-a{fill:#fff;} Grams …" at bounding box center [431, 256] width 637 height 303
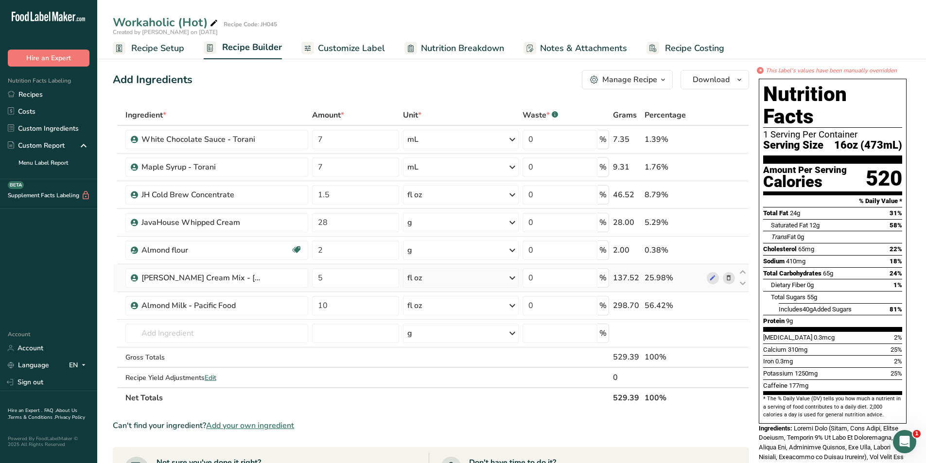
click at [730, 279] on div "Ingredient * Amount * Unit * Waste * .a-a{fill:#347362;}.b-a{fill:#fff;} Grams …" at bounding box center [431, 256] width 637 height 303
click at [730, 278] on icon at bounding box center [729, 278] width 7 height 10
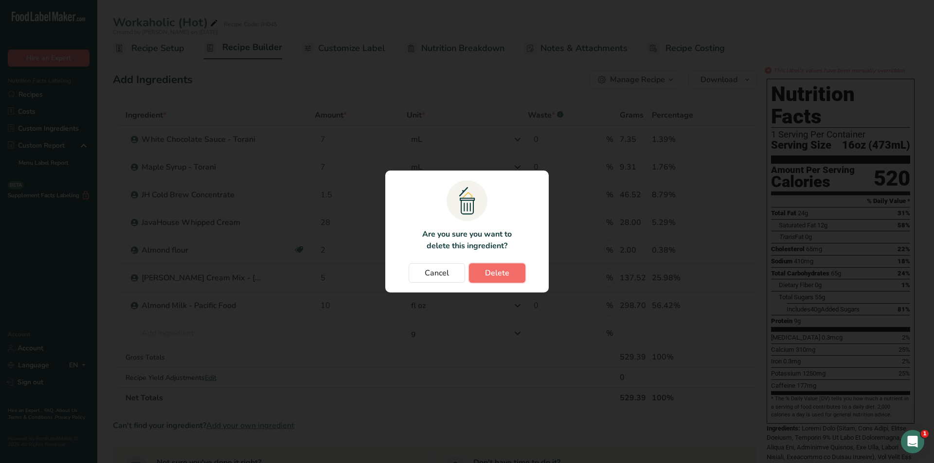
click at [505, 272] on span "Delete" at bounding box center [497, 273] width 24 height 12
type input "10"
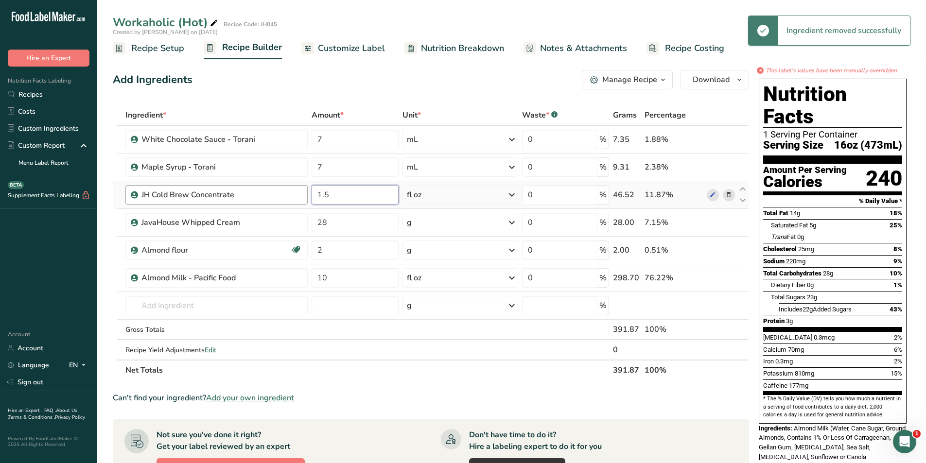
drag, startPoint x: 354, startPoint y: 194, endPoint x: 290, endPoint y: 187, distance: 64.0
click at [290, 187] on tr "JH Cold Brew Concentrate 1.5 fl oz Weight Units g kg mg See more Volume Units l…" at bounding box center [431, 195] width 636 height 28
type input "2"
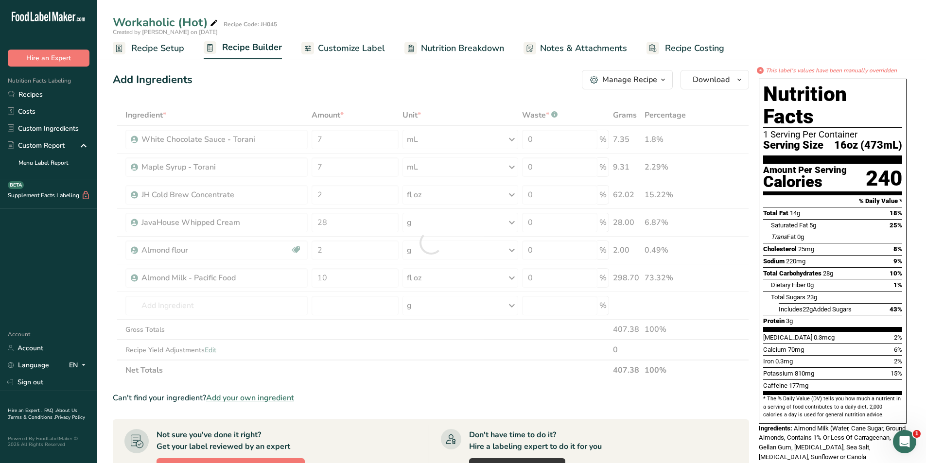
click at [434, 389] on section "Ingredient * Amount * Unit * Waste * .a-a{fill:#347362;}.b-a{fill:#fff;} Grams …" at bounding box center [431, 403] width 637 height 597
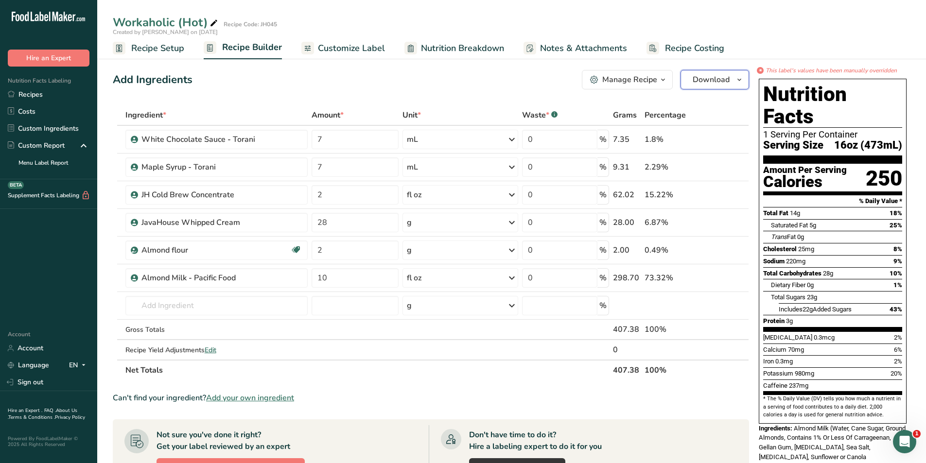
click at [709, 77] on span "Download" at bounding box center [711, 80] width 37 height 12
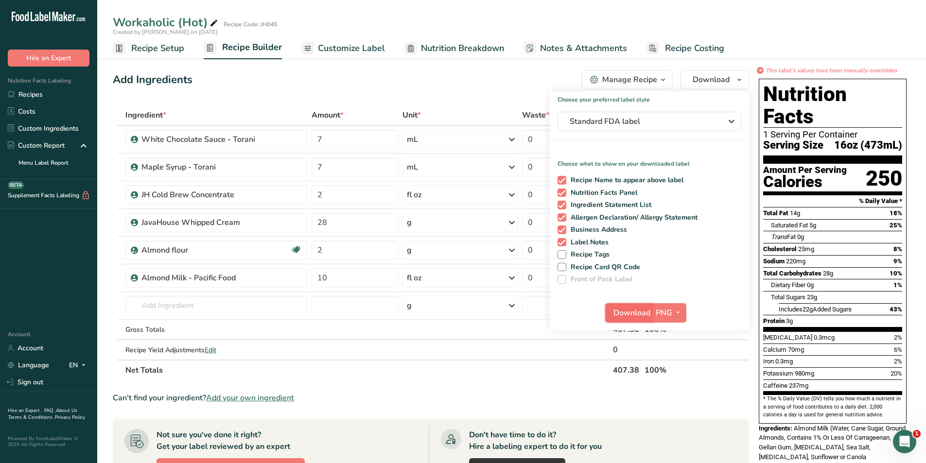
click at [625, 313] on span "Download" at bounding box center [632, 313] width 37 height 12
click at [487, 402] on div "Can't find your ingredient? Add your own ingredient" at bounding box center [431, 398] width 637 height 12
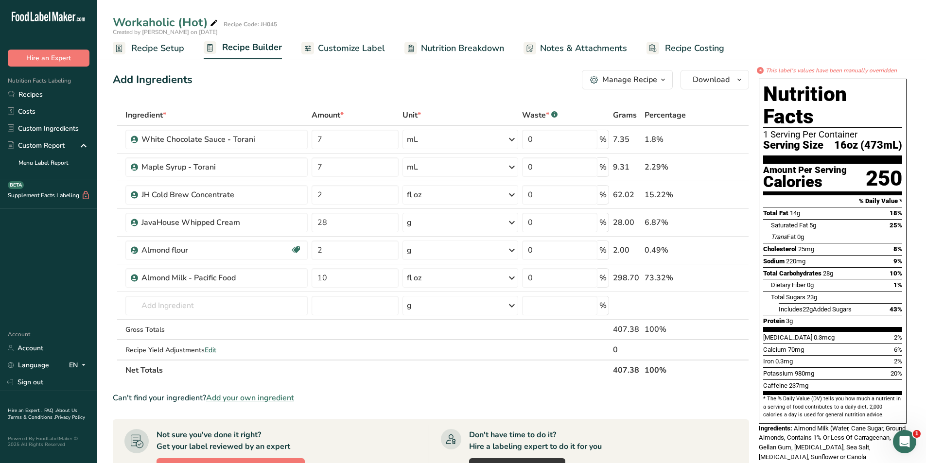
click at [153, 44] on span "Recipe Setup" at bounding box center [157, 48] width 53 height 13
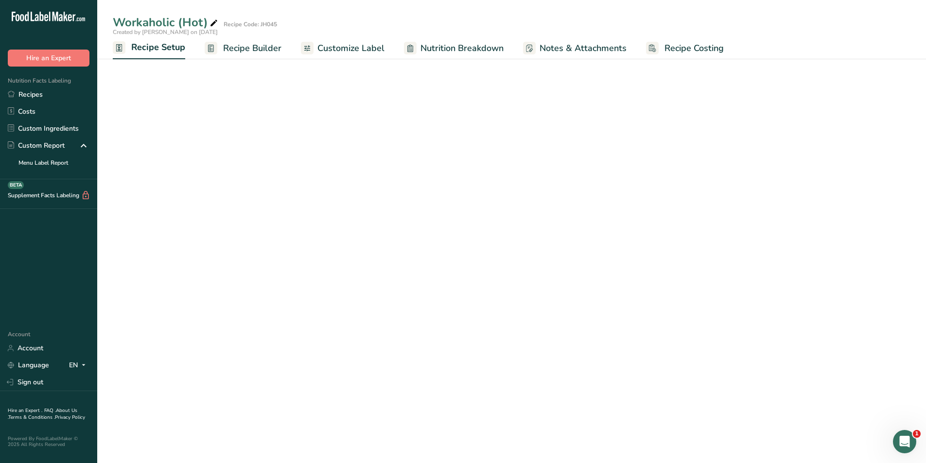
select select "22"
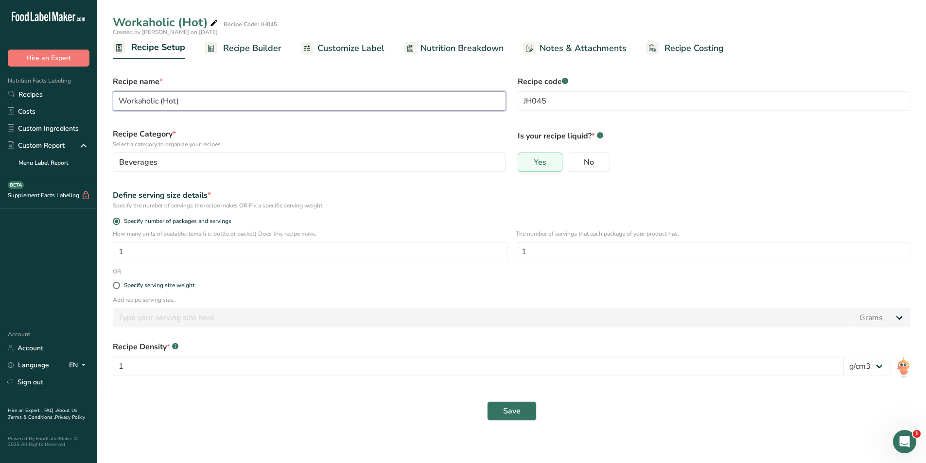
click at [173, 99] on input "Workaholic (Hot)" at bounding box center [309, 100] width 393 height 19
click at [177, 101] on input "Workaholic (Hot)" at bounding box center [309, 100] width 393 height 19
type input "Workaholic (Iced)"
click at [512, 407] on span "Save" at bounding box center [512, 412] width 18 height 12
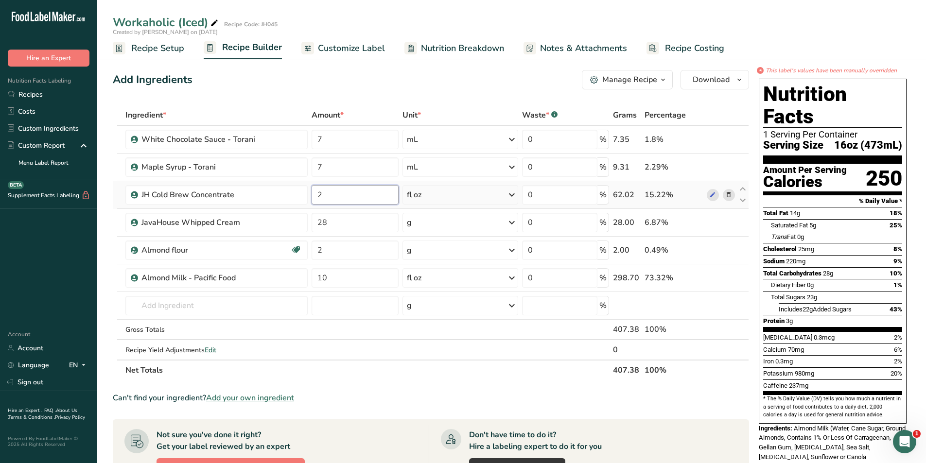
click at [321, 199] on input "2" at bounding box center [355, 194] width 87 height 19
type input "1.5"
click at [345, 276] on div "Ingredient * Amount * Unit * Waste * .a-a{fill:#347362;}.b-a{fill:#fff;} Grams …" at bounding box center [431, 243] width 637 height 276
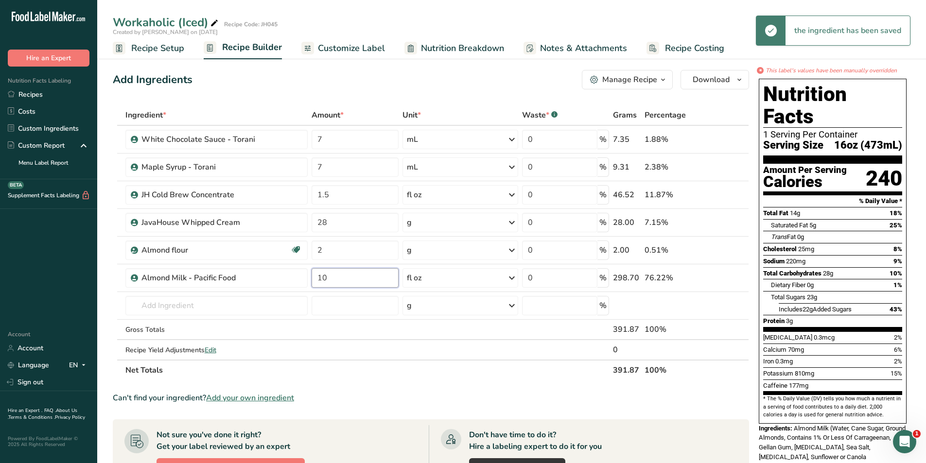
type input "1"
type input "8"
click at [377, 327] on div "Ingredient * Amount * Unit * Waste * .a-a{fill:#347362;}.b-a{fill:#fff;} Grams …" at bounding box center [431, 243] width 637 height 276
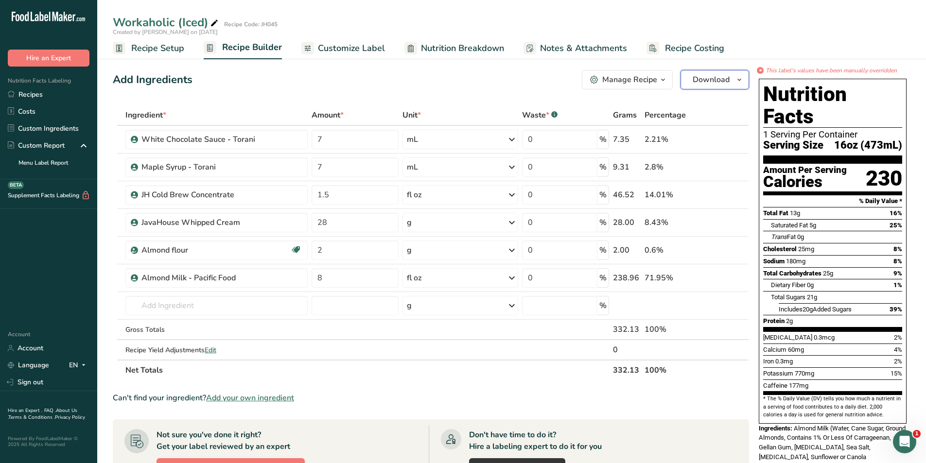
click at [704, 80] on span "Download" at bounding box center [711, 80] width 37 height 12
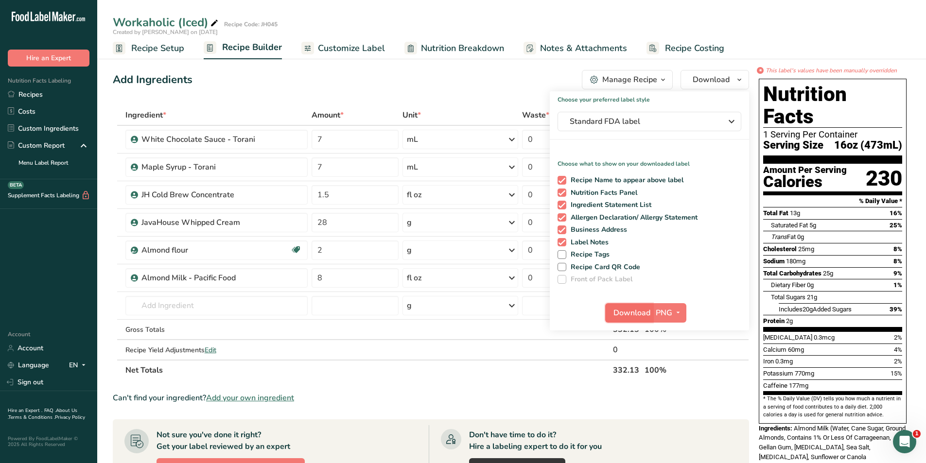
click at [631, 313] on span "Download" at bounding box center [632, 313] width 37 height 12
